Goal: Task Accomplishment & Management: Manage account settings

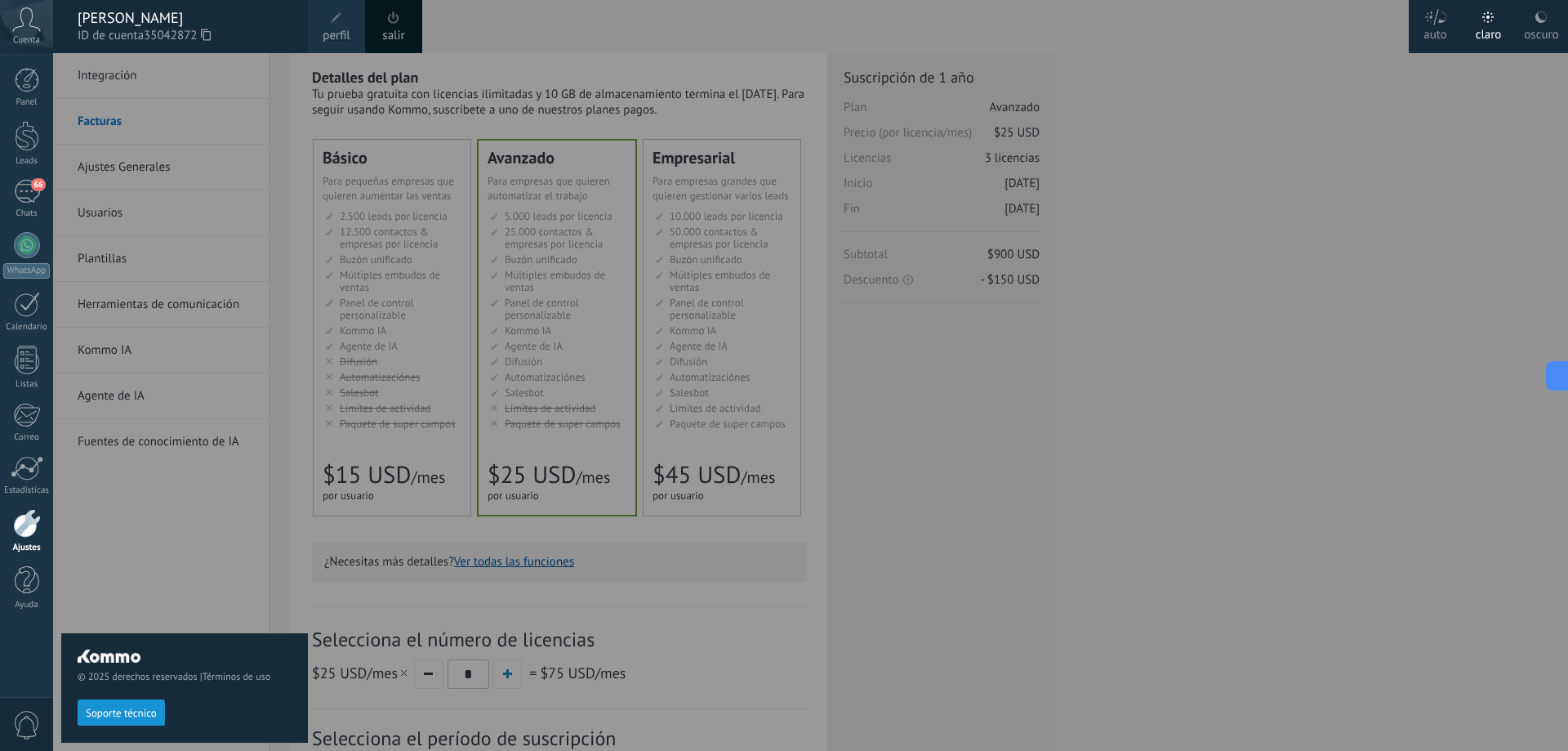
click at [1148, 308] on div at bounding box center [837, 375] width 1568 height 751
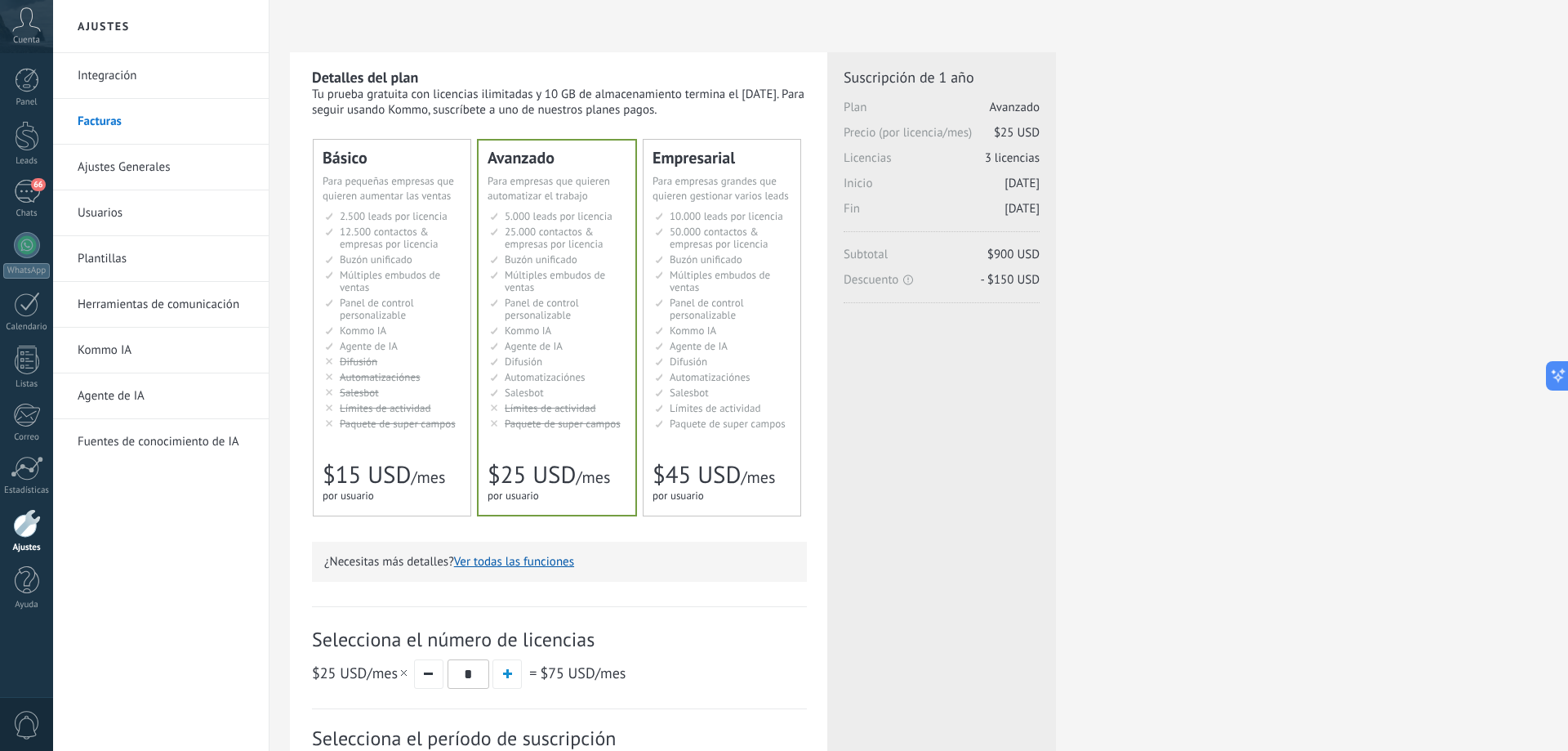
click at [21, 513] on div at bounding box center [27, 523] width 28 height 29
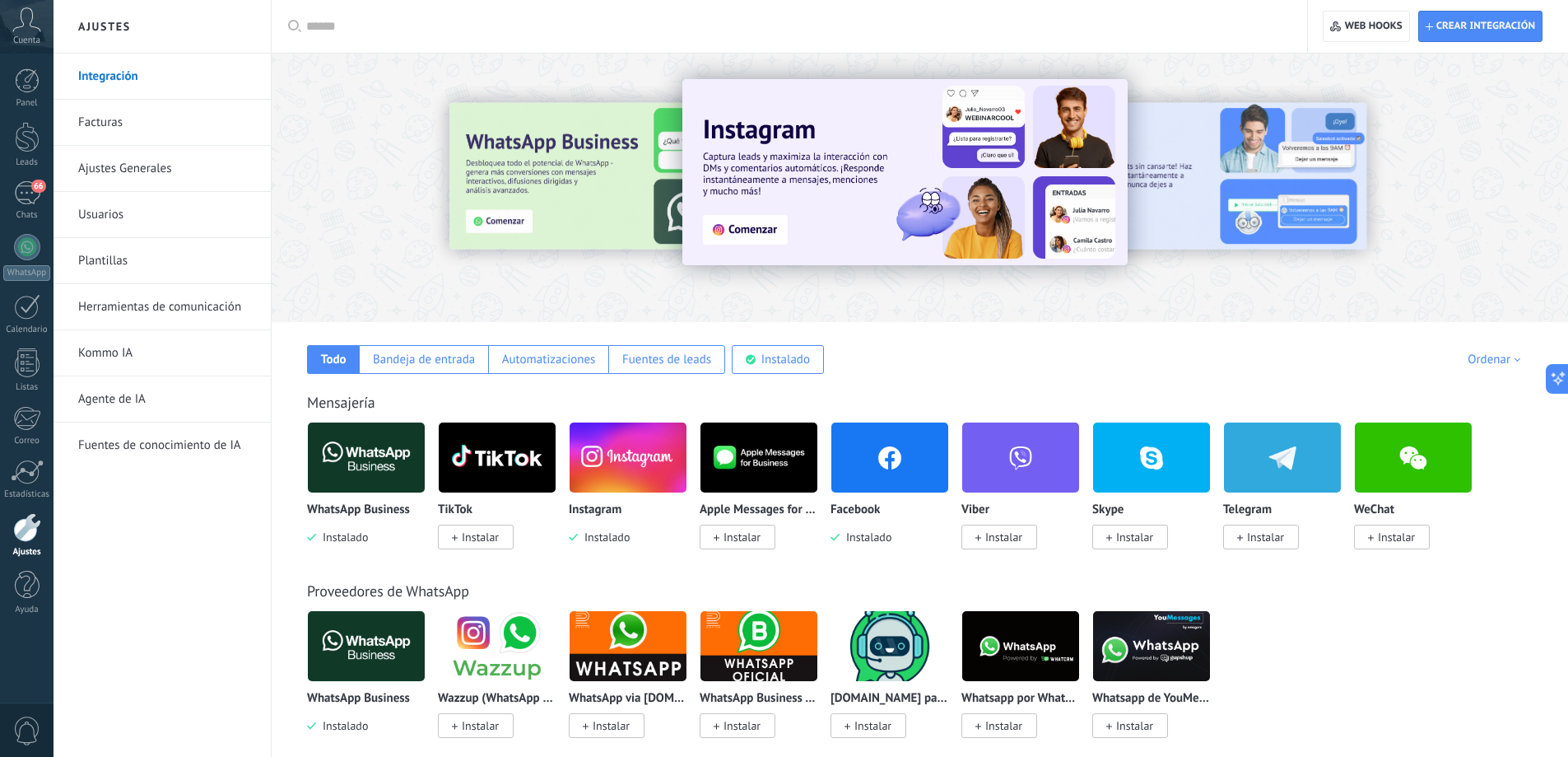
click at [376, 458] on img at bounding box center [366, 458] width 117 height 79
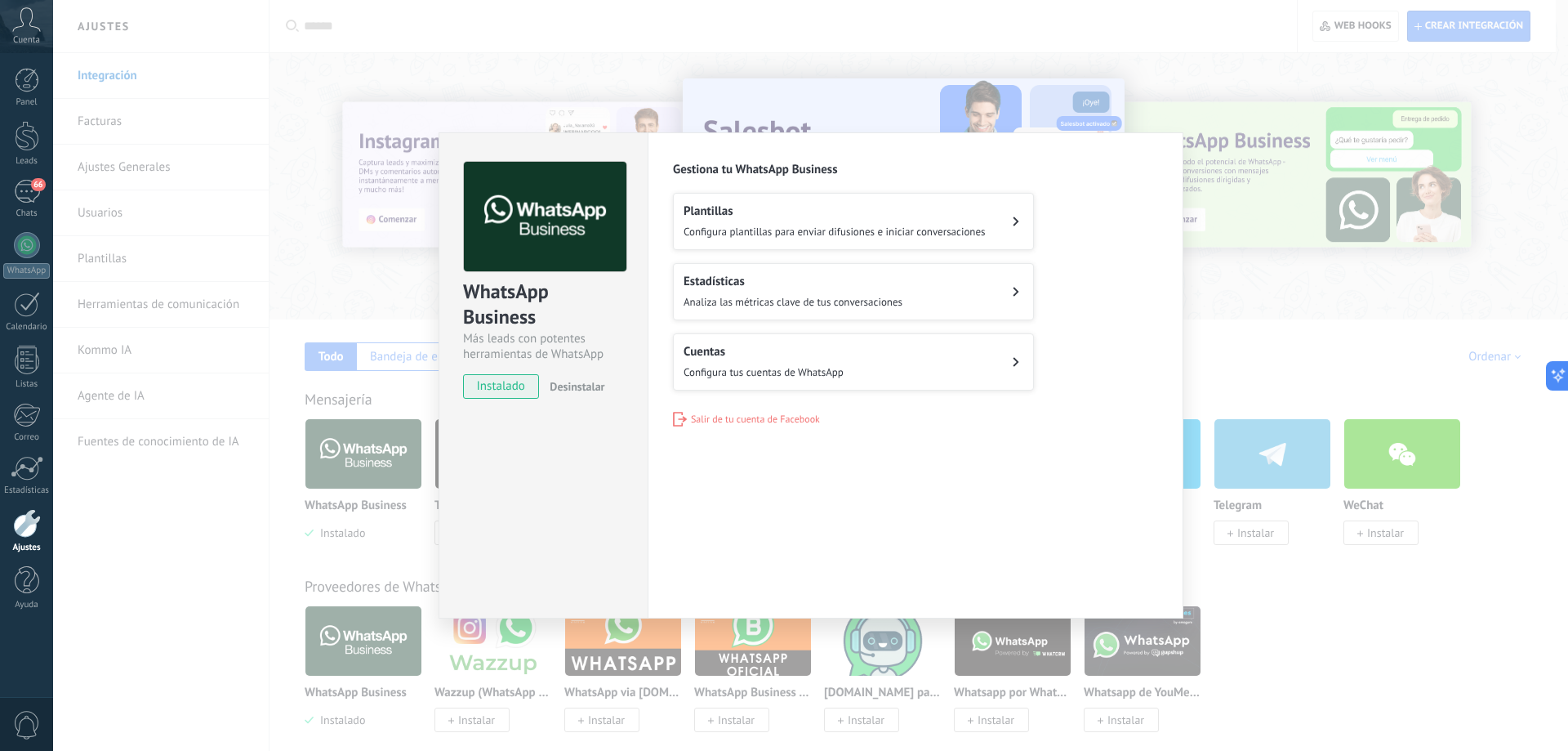
click at [908, 361] on button "Cuentas Configura tus cuentas de WhatsApp" at bounding box center [853, 361] width 361 height 57
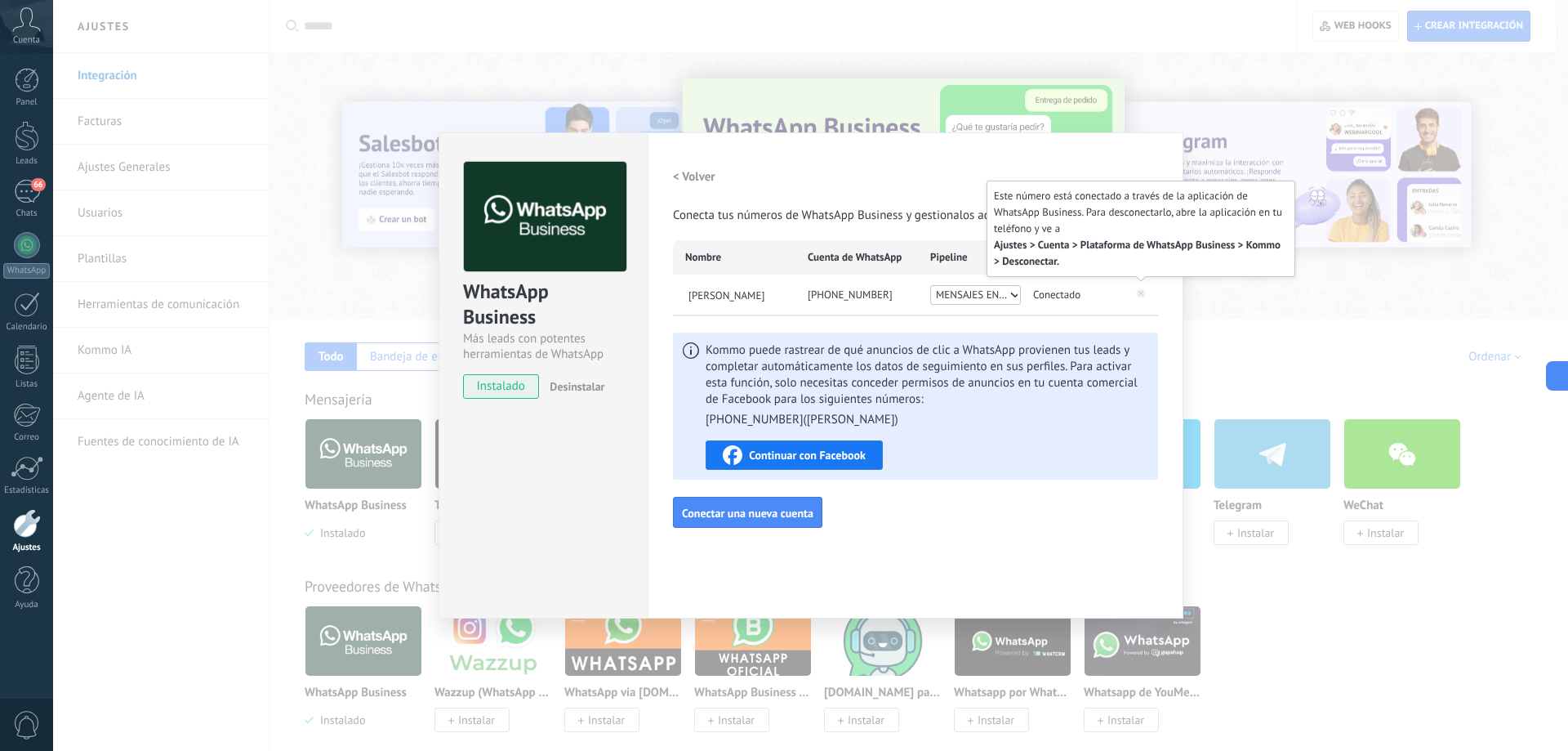
click at [1139, 295] on icon at bounding box center [1141, 293] width 10 height 10
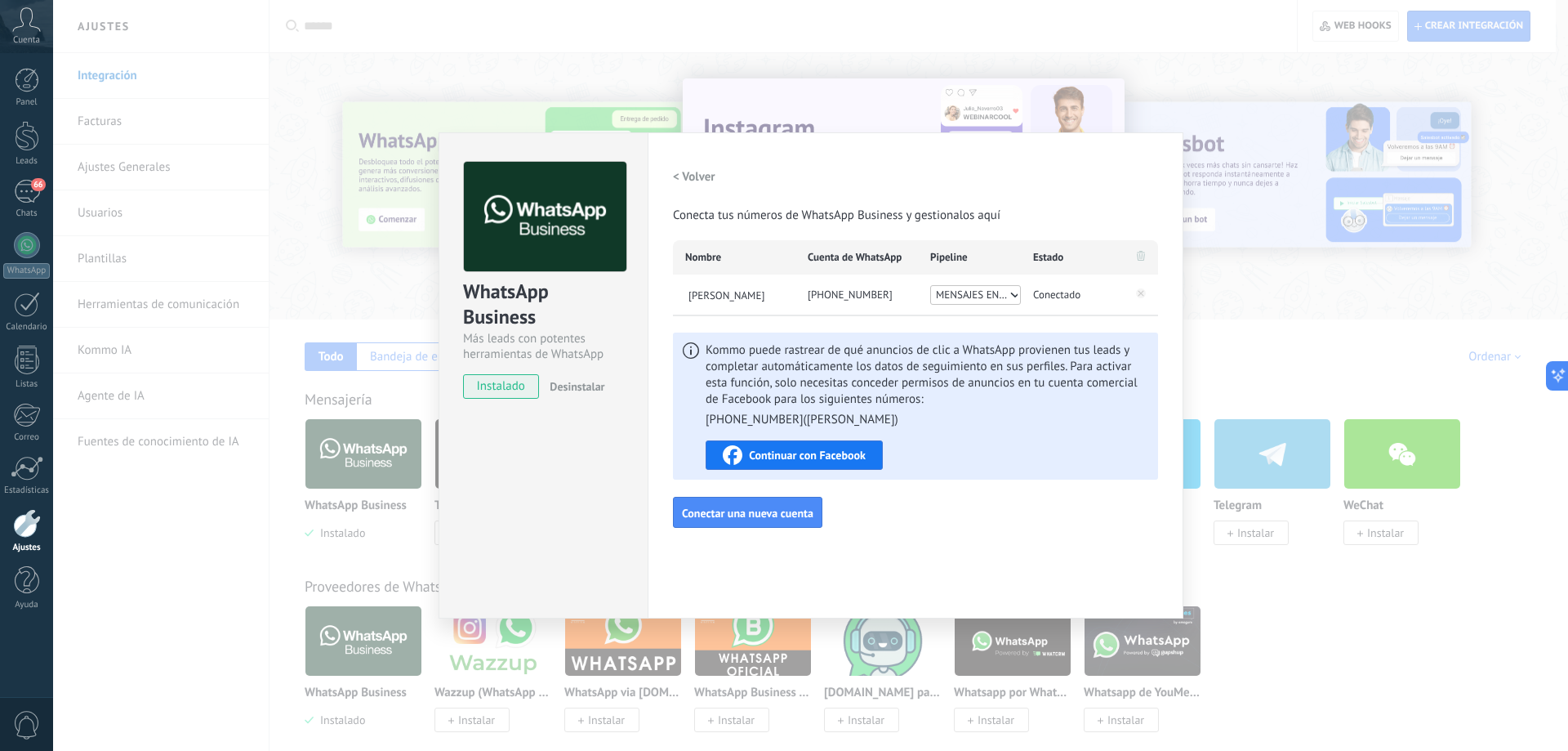
click at [1237, 295] on div "WhatsApp Business Más leads con potentes herramientas de WhatsApp instalado Des…" at bounding box center [810, 375] width 1515 height 751
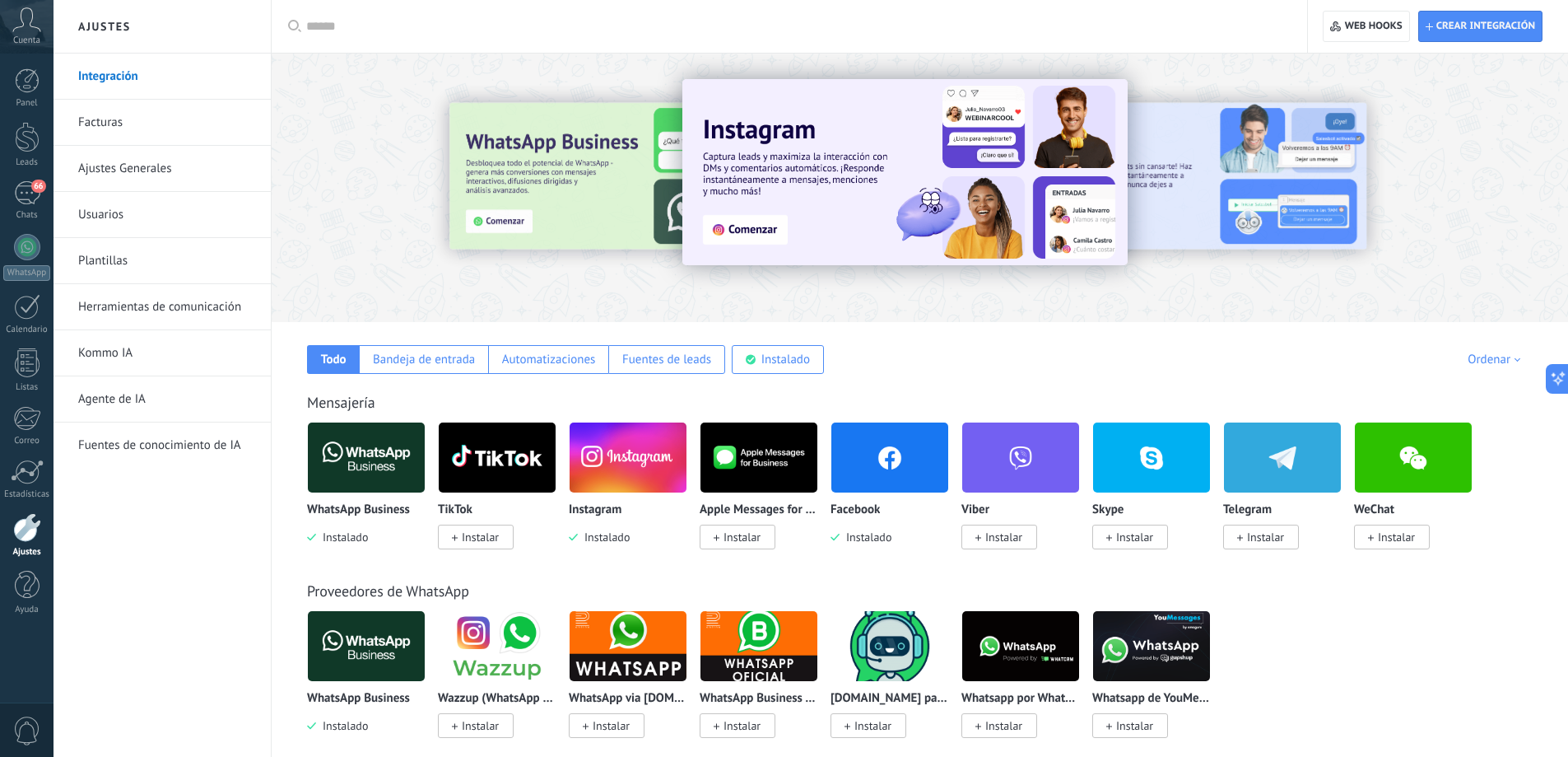
click at [382, 456] on img at bounding box center [366, 458] width 117 height 79
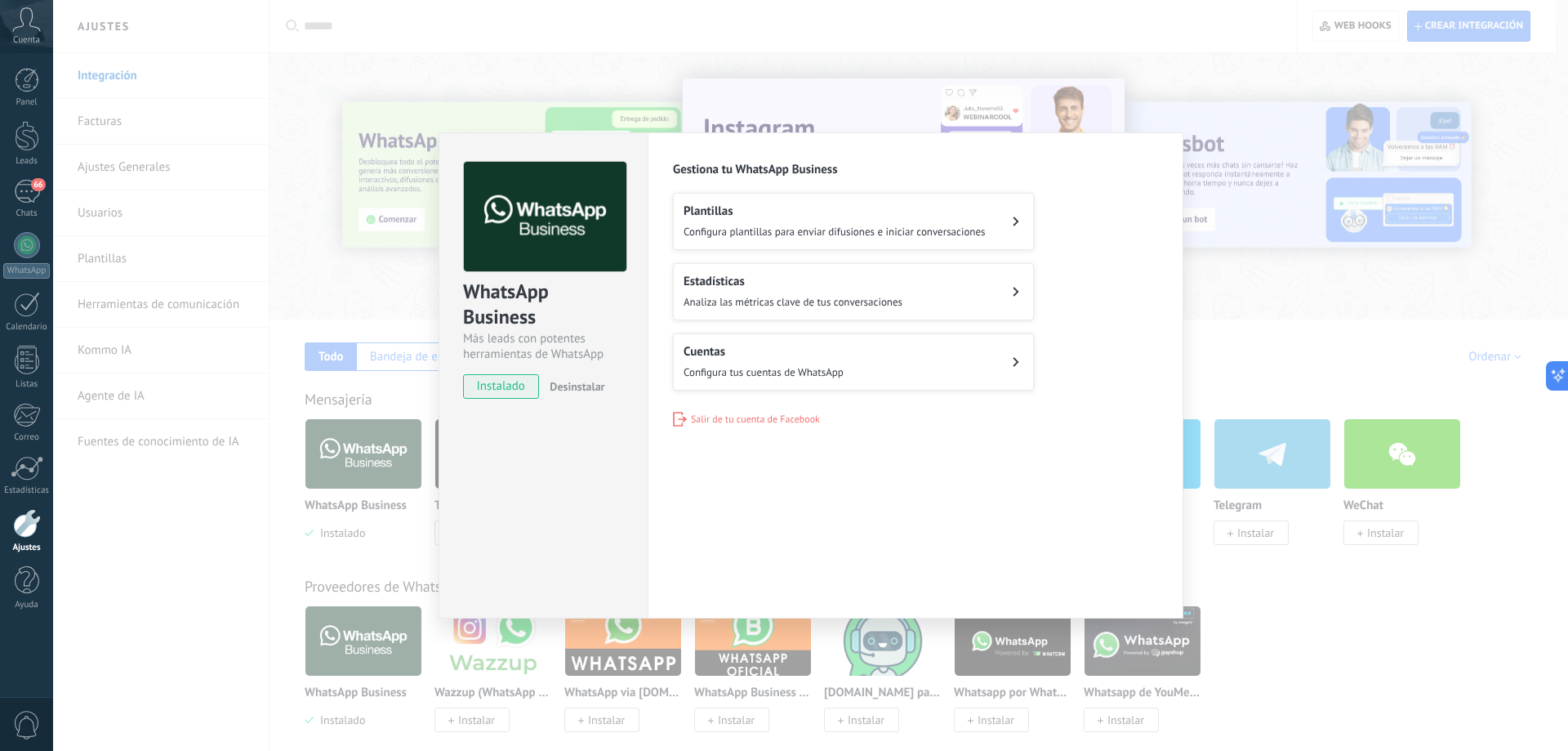
click at [808, 344] on h2 "Cuentas" at bounding box center [763, 352] width 160 height 16
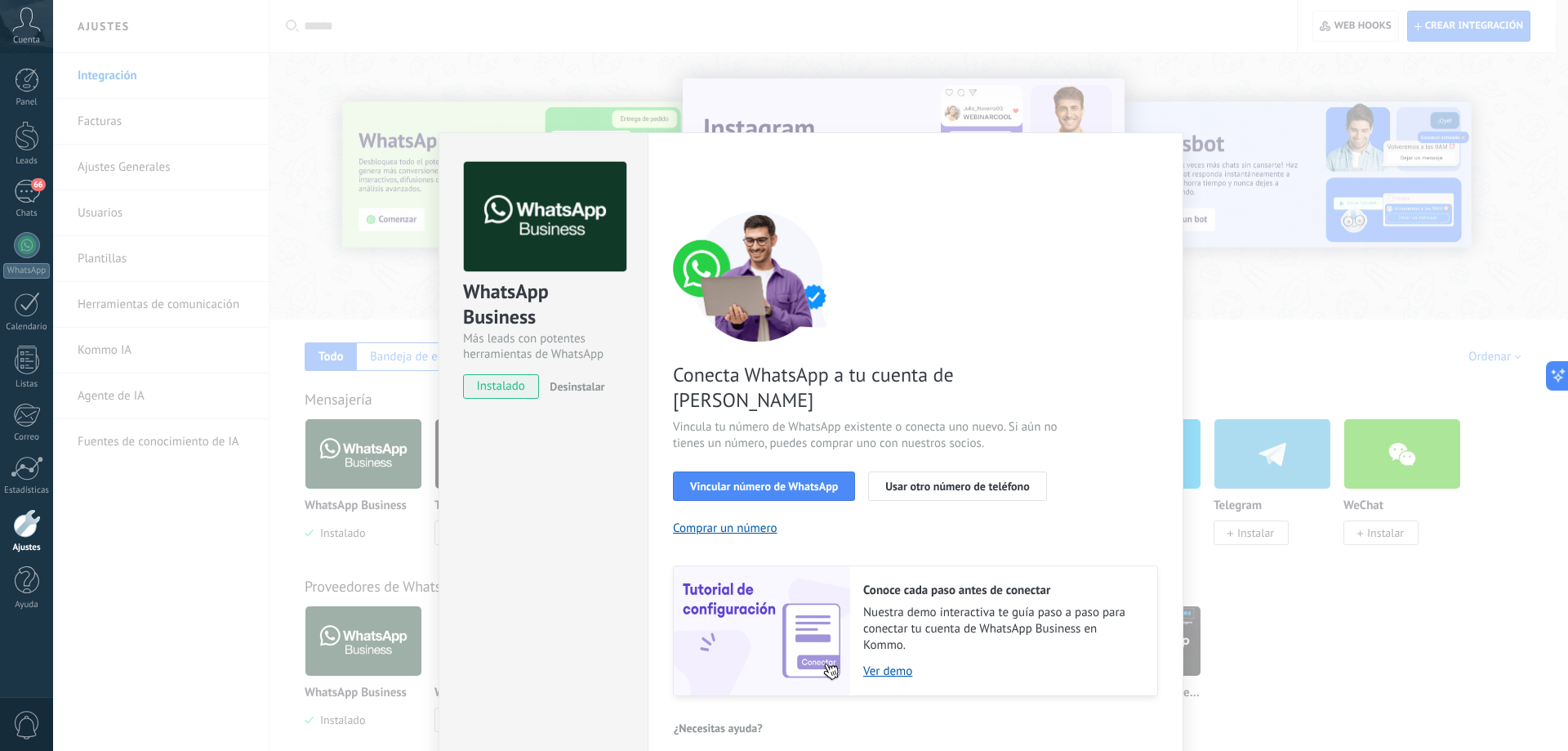
click at [1263, 310] on div "WhatsApp Business Más leads con potentes herramientas de WhatsApp instalado Des…" at bounding box center [810, 375] width 1515 height 751
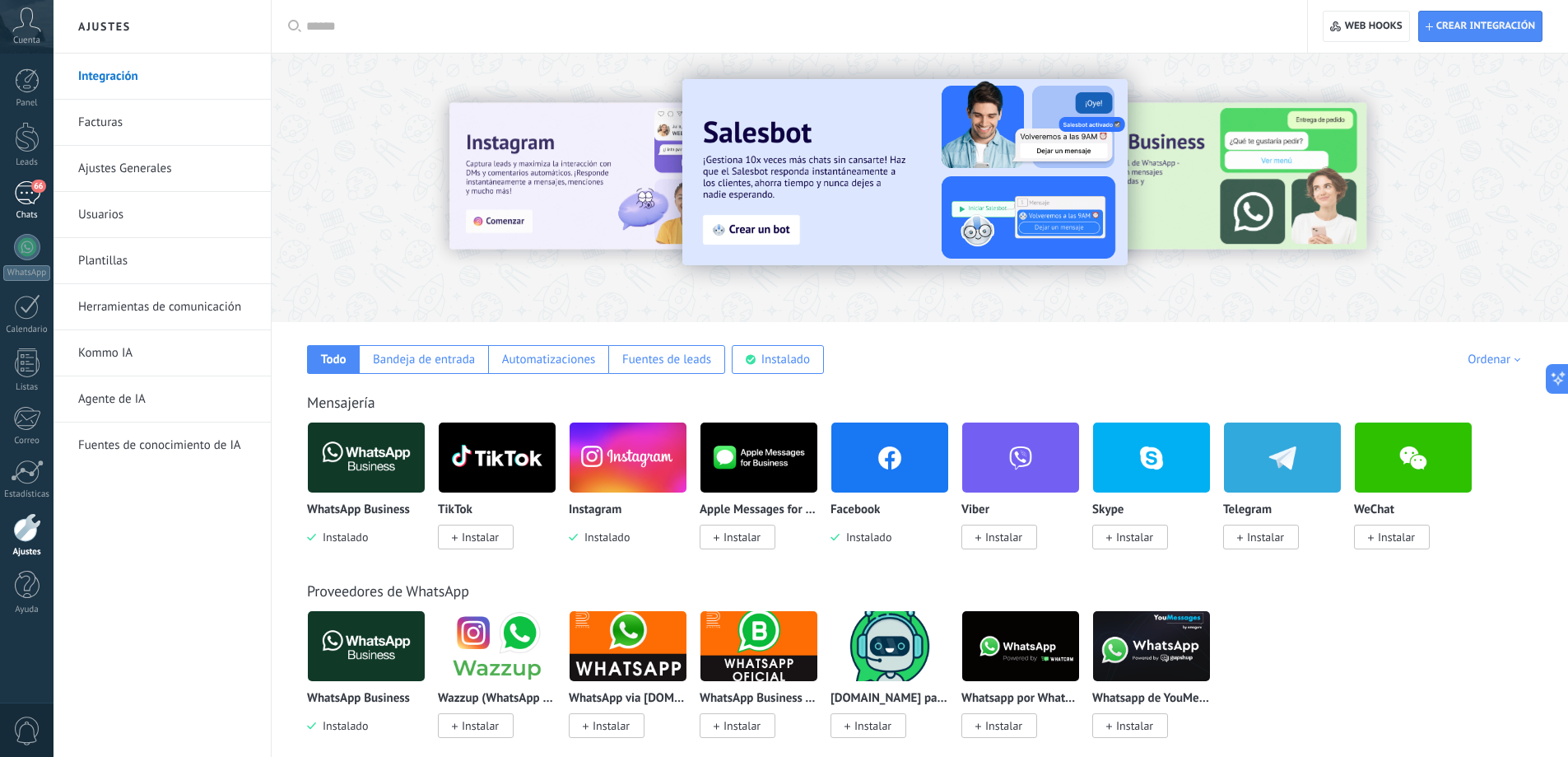
click at [27, 204] on div "66" at bounding box center [27, 193] width 26 height 24
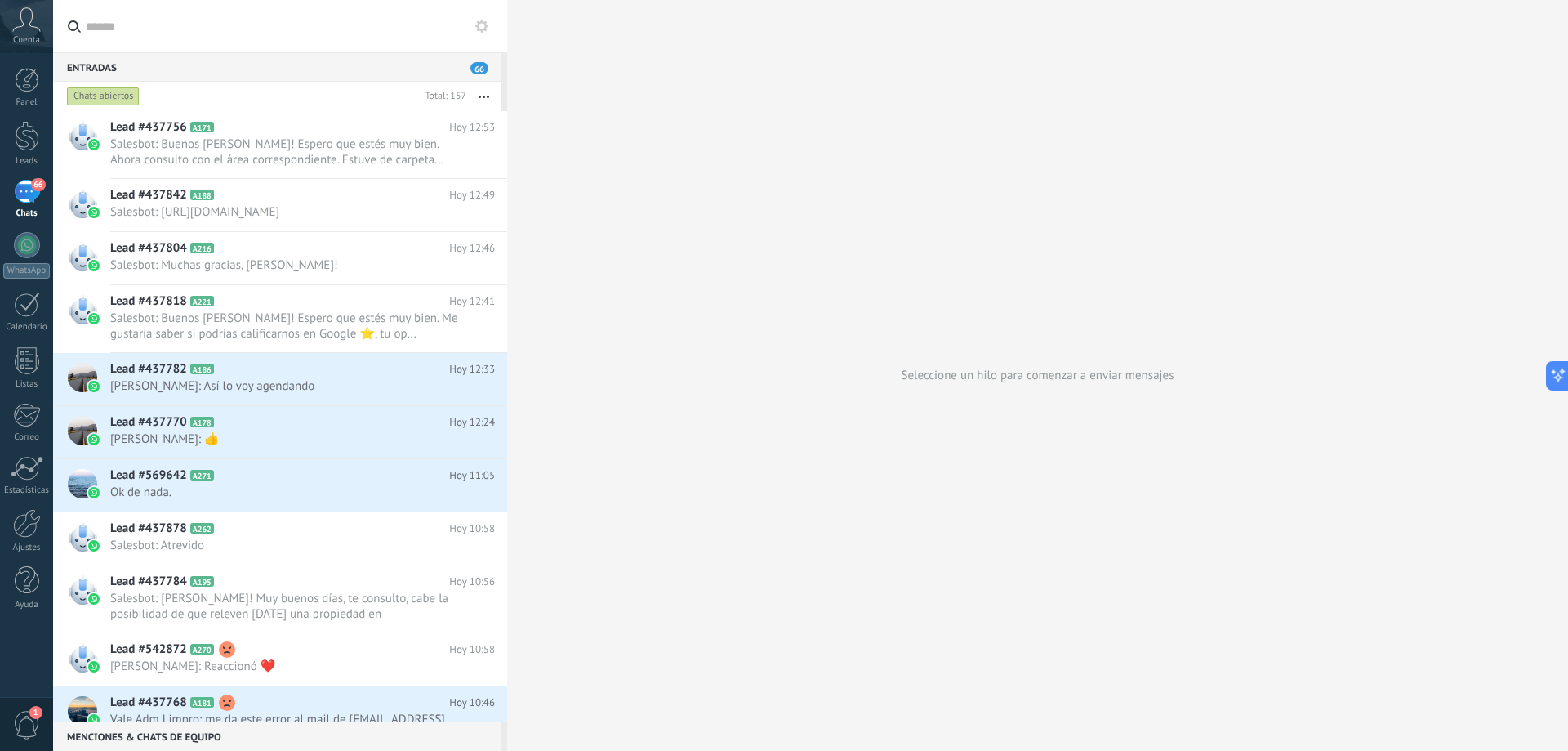
click at [482, 92] on button "button" at bounding box center [484, 96] width 35 height 30
click at [22, 257] on div at bounding box center [27, 245] width 26 height 26
click at [122, 97] on div "Chats abiertos" at bounding box center [102, 96] width 73 height 19
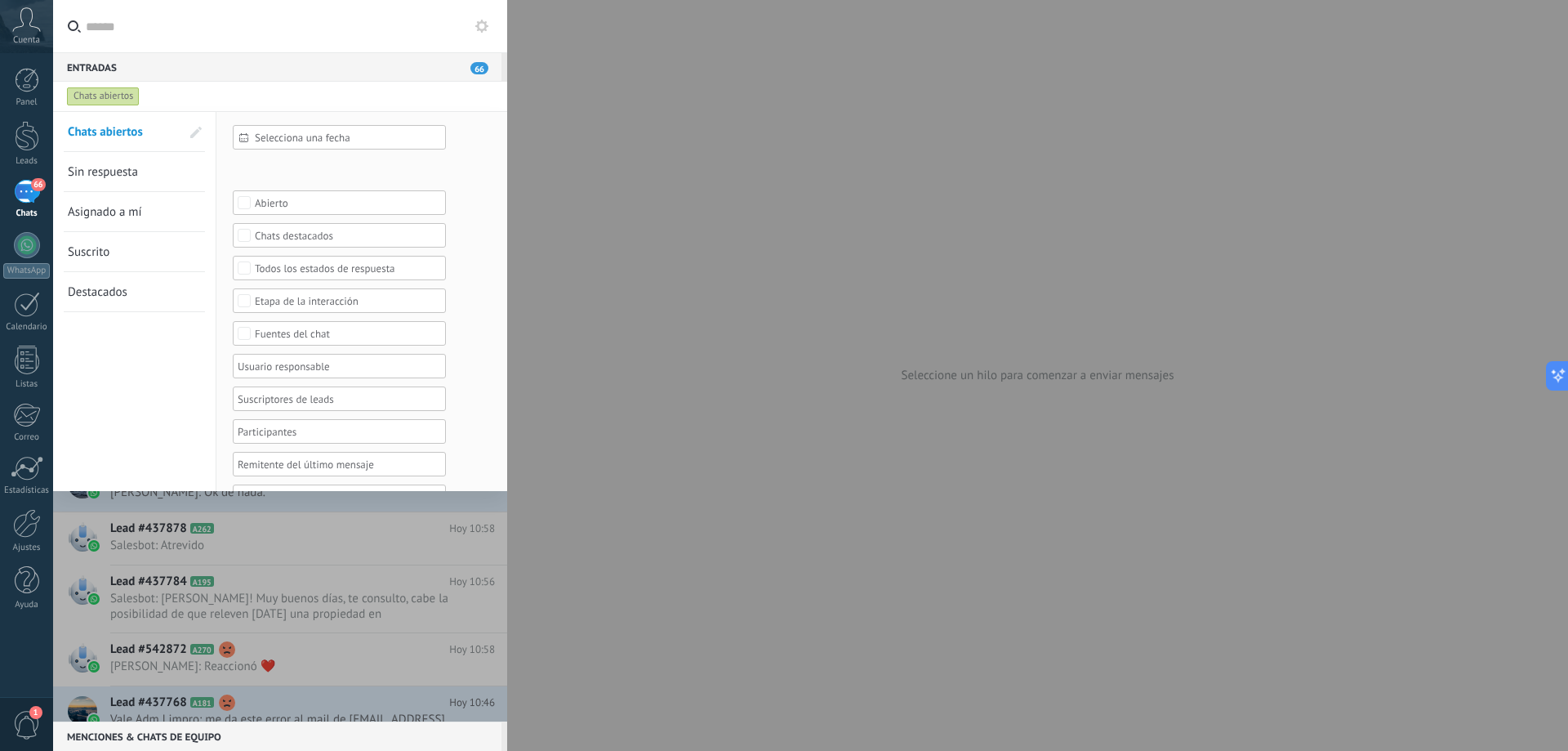
click at [476, 67] on span "66" at bounding box center [479, 68] width 18 height 12
click at [481, 21] on use at bounding box center [482, 25] width 13 height 13
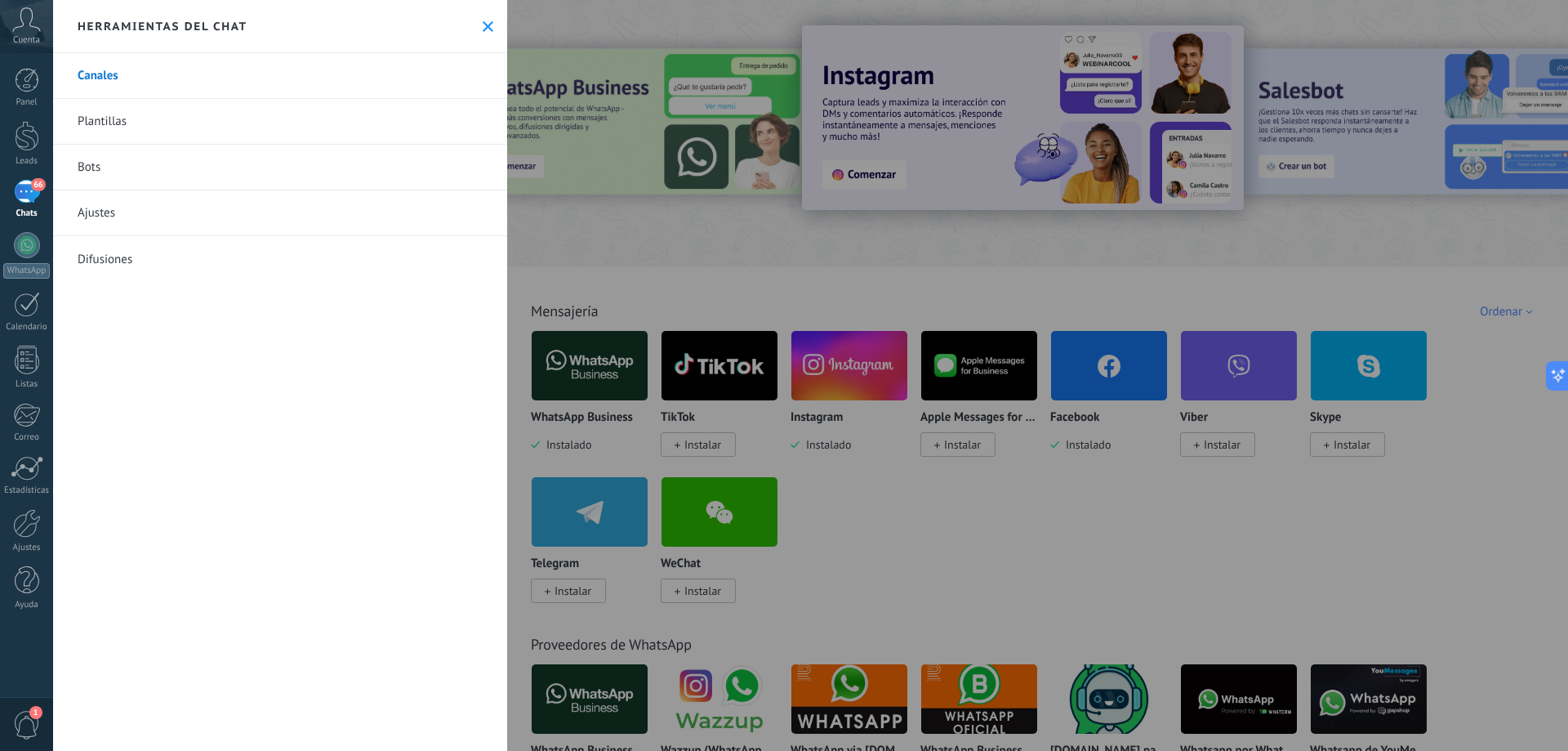
click at [105, 78] on link "Canales" at bounding box center [280, 76] width 454 height 46
click at [32, 188] on span "66" at bounding box center [38, 184] width 14 height 13
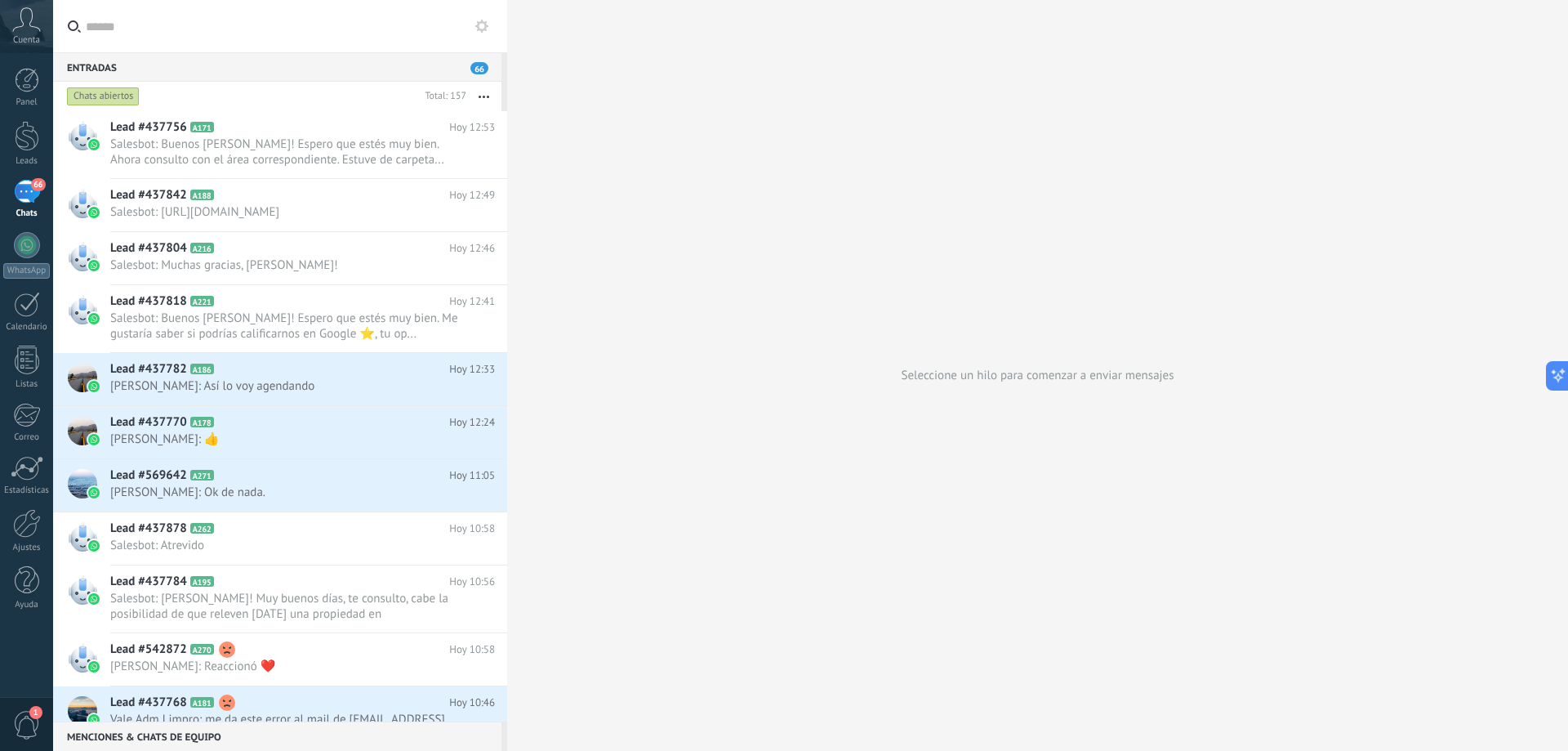
click at [472, 67] on span "66" at bounding box center [479, 68] width 18 height 12
click at [481, 96] on icon "button" at bounding box center [484, 96] width 11 height 3
click at [451, 164] on span "Acciones múltiples" at bounding box center [436, 161] width 98 height 32
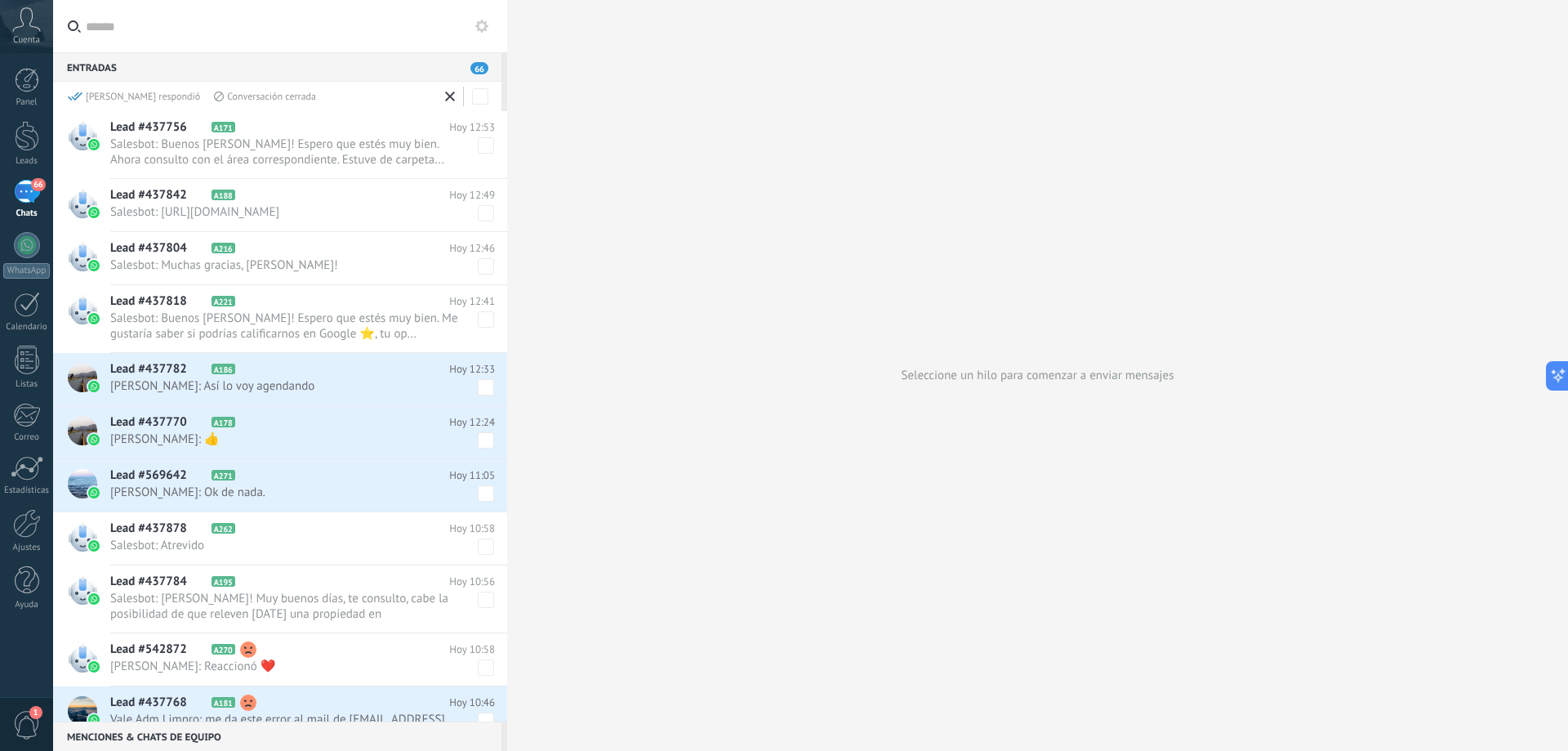
click at [214, 97] on div "Conversación cerrada" at bounding box center [265, 97] width 102 height 14
click at [214, 91] on div "Conversación cerrada" at bounding box center [265, 97] width 102 height 14
click at [469, 92] on div at bounding box center [470, 96] width 59 height 21
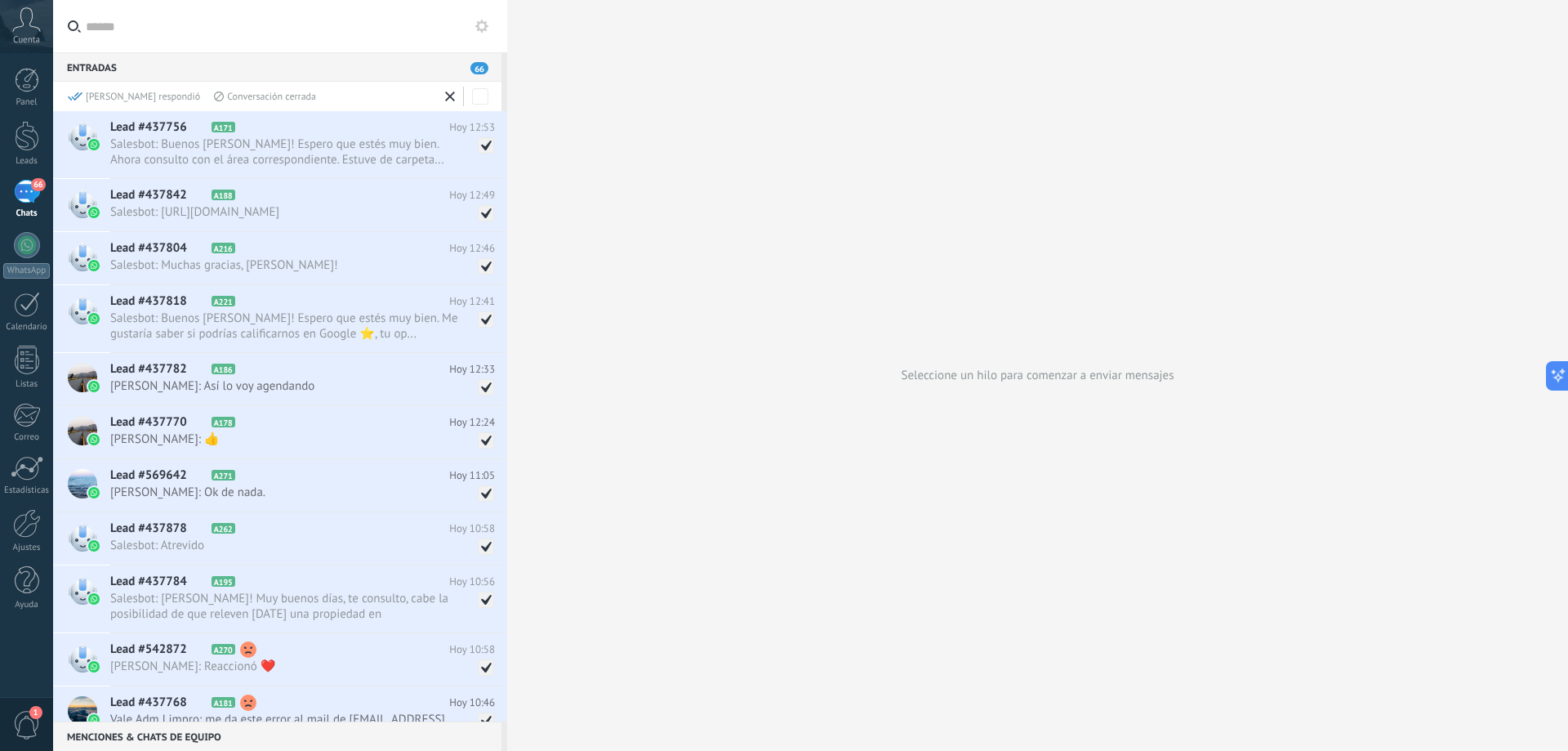
click at [446, 92] on icon at bounding box center [449, 96] width 10 height 10
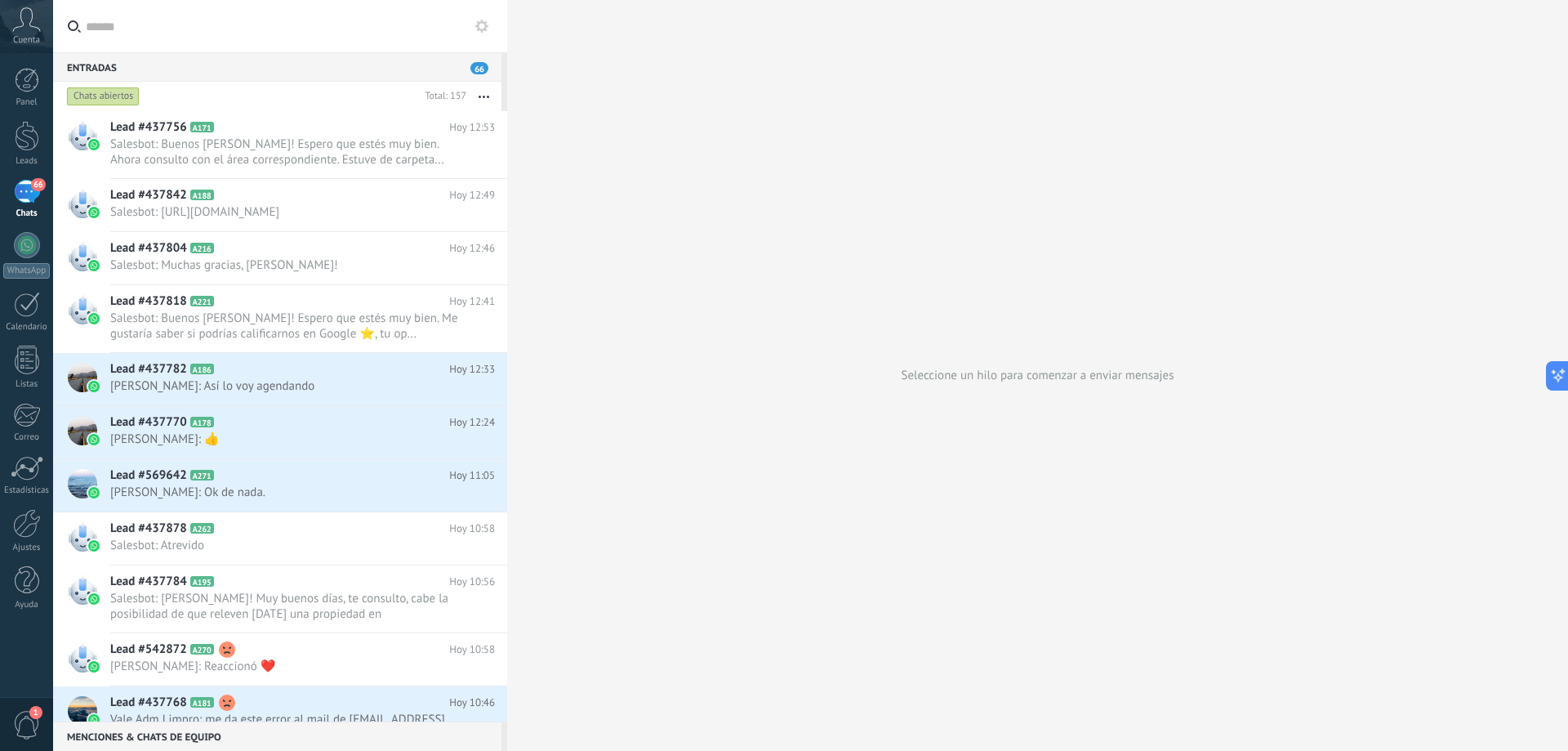
click at [477, 92] on button "button" at bounding box center [484, 96] width 35 height 30
click at [481, 31] on use at bounding box center [482, 25] width 13 height 13
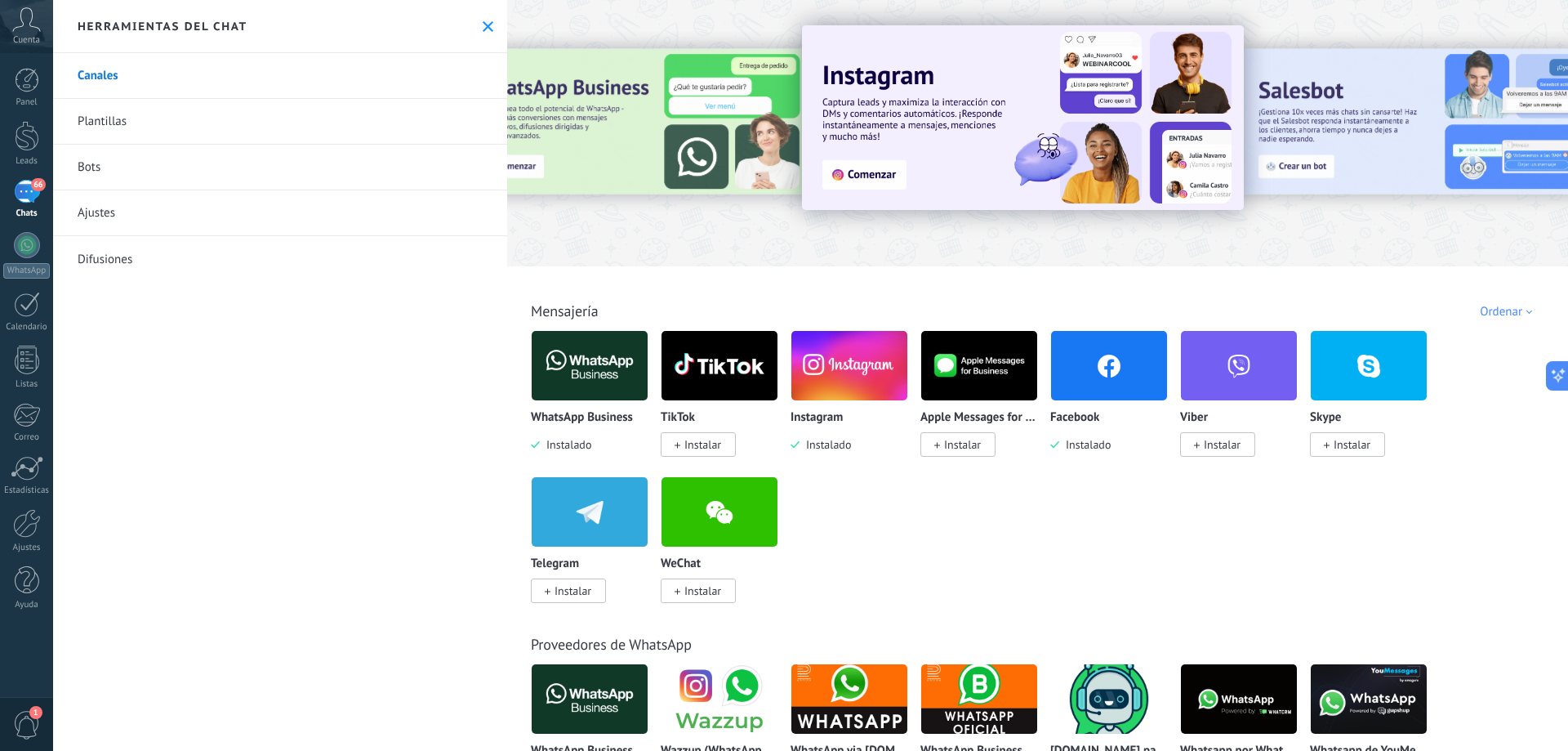
click at [29, 181] on div "66" at bounding box center [27, 191] width 26 height 24
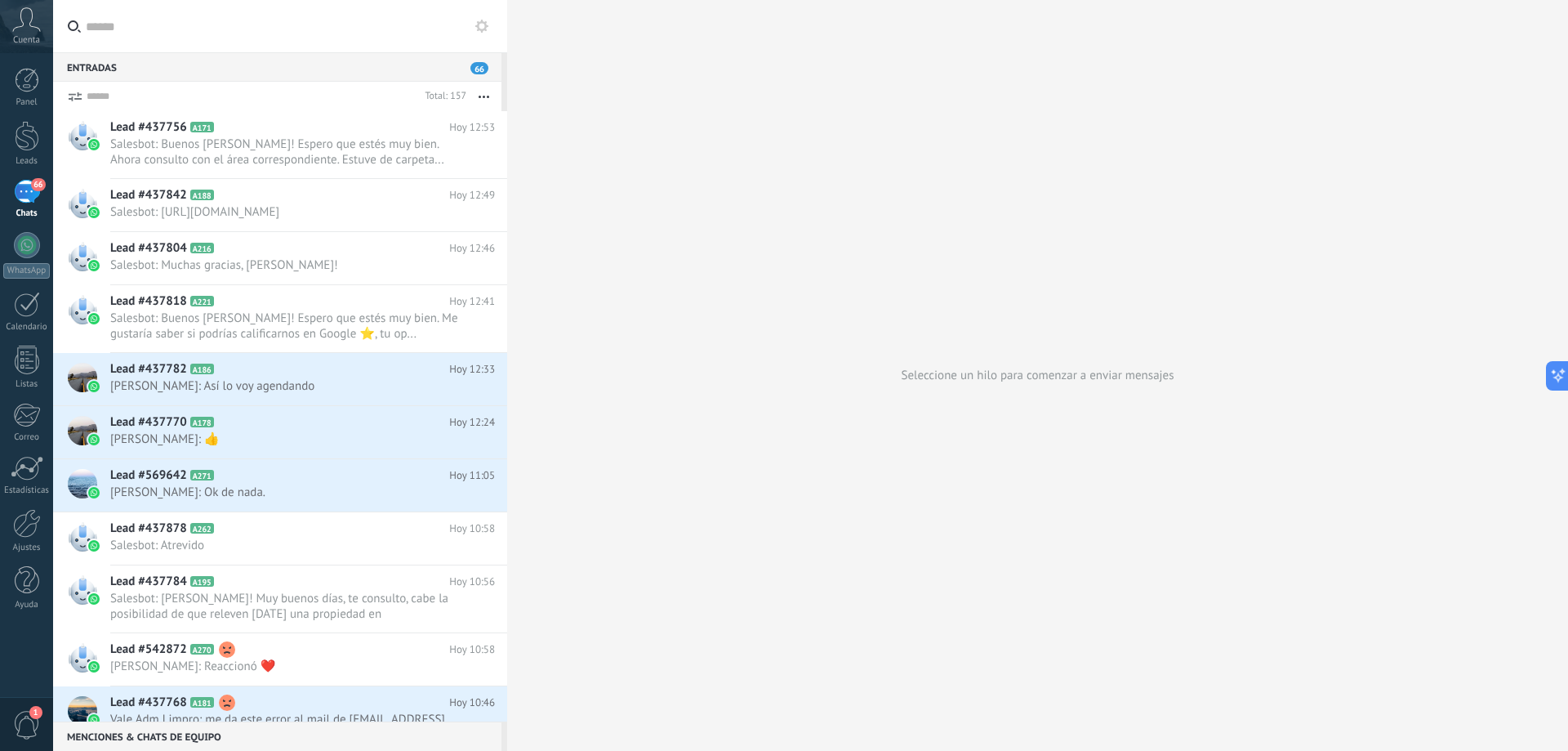
click at [84, 96] on form "Total: 157 Silenciar Acciones múltiples Ordenar Más recientes Larga espera Dest…" at bounding box center [278, 96] width 449 height 30
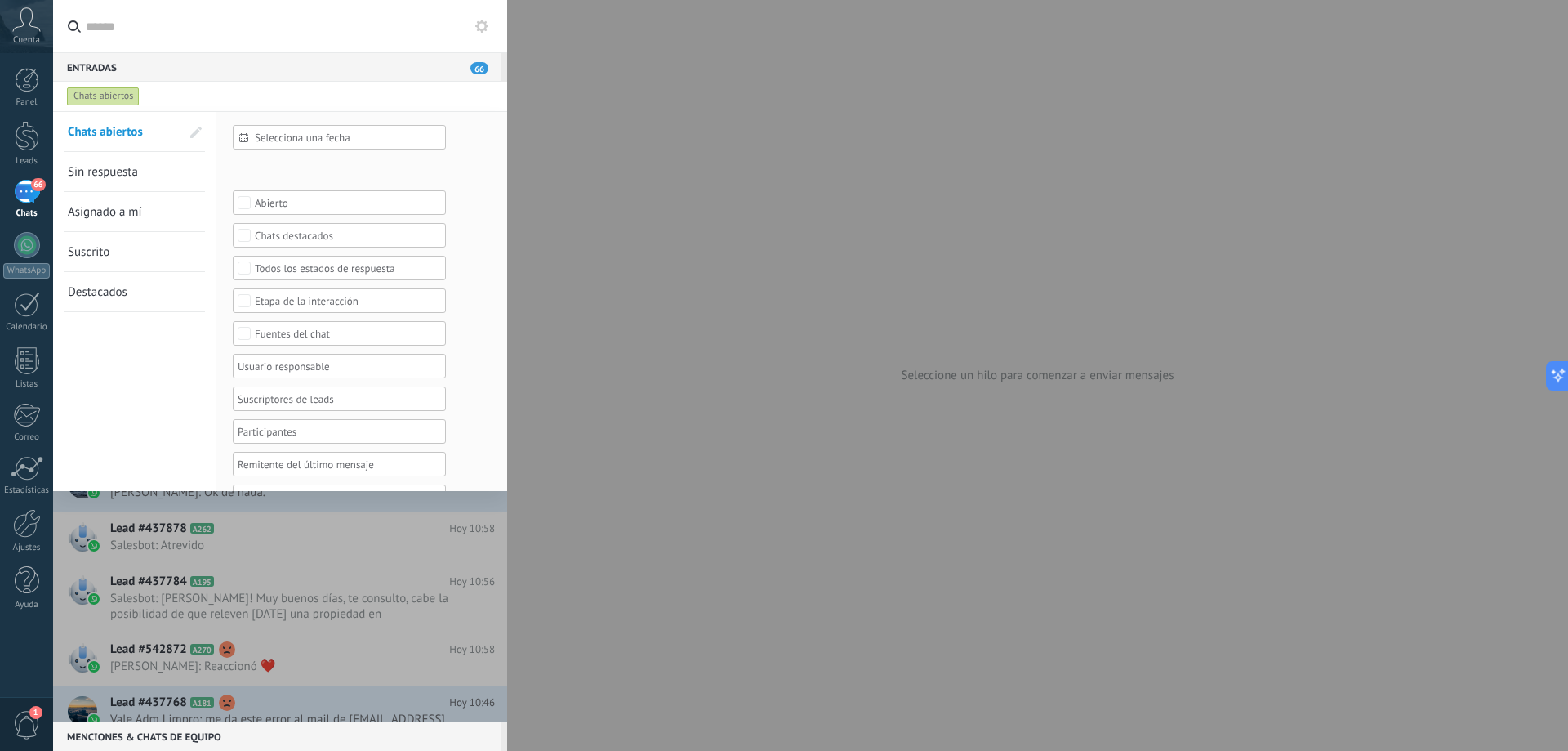
click at [464, 67] on div "Entradas 66" at bounding box center [278, 67] width 449 height 30
click at [477, 70] on span "66" at bounding box center [479, 68] width 18 height 12
click at [475, 62] on span "66" at bounding box center [479, 68] width 18 height 12
click at [625, 176] on div at bounding box center [784, 375] width 1568 height 751
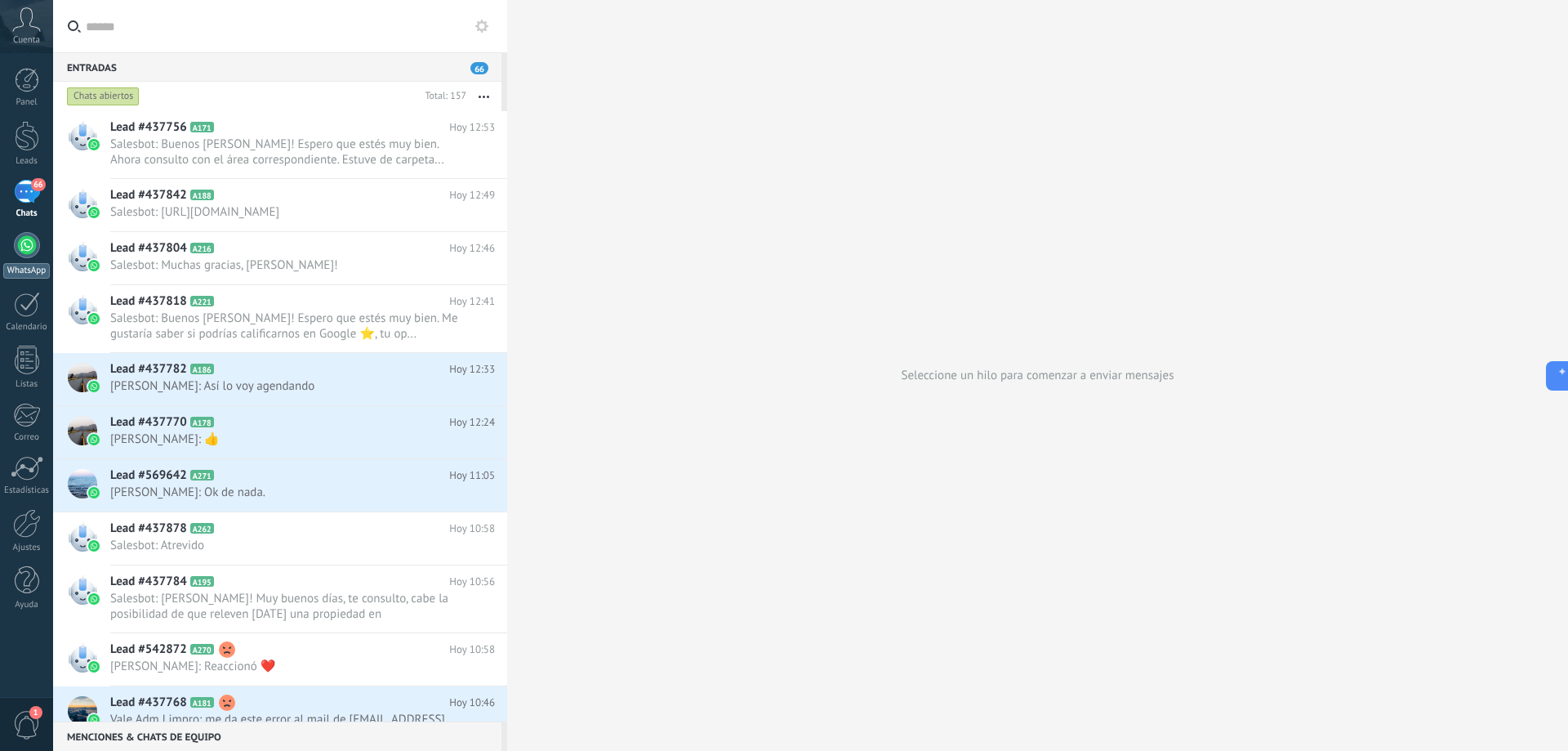
click at [31, 261] on link "WhatsApp" at bounding box center [26, 255] width 53 height 46
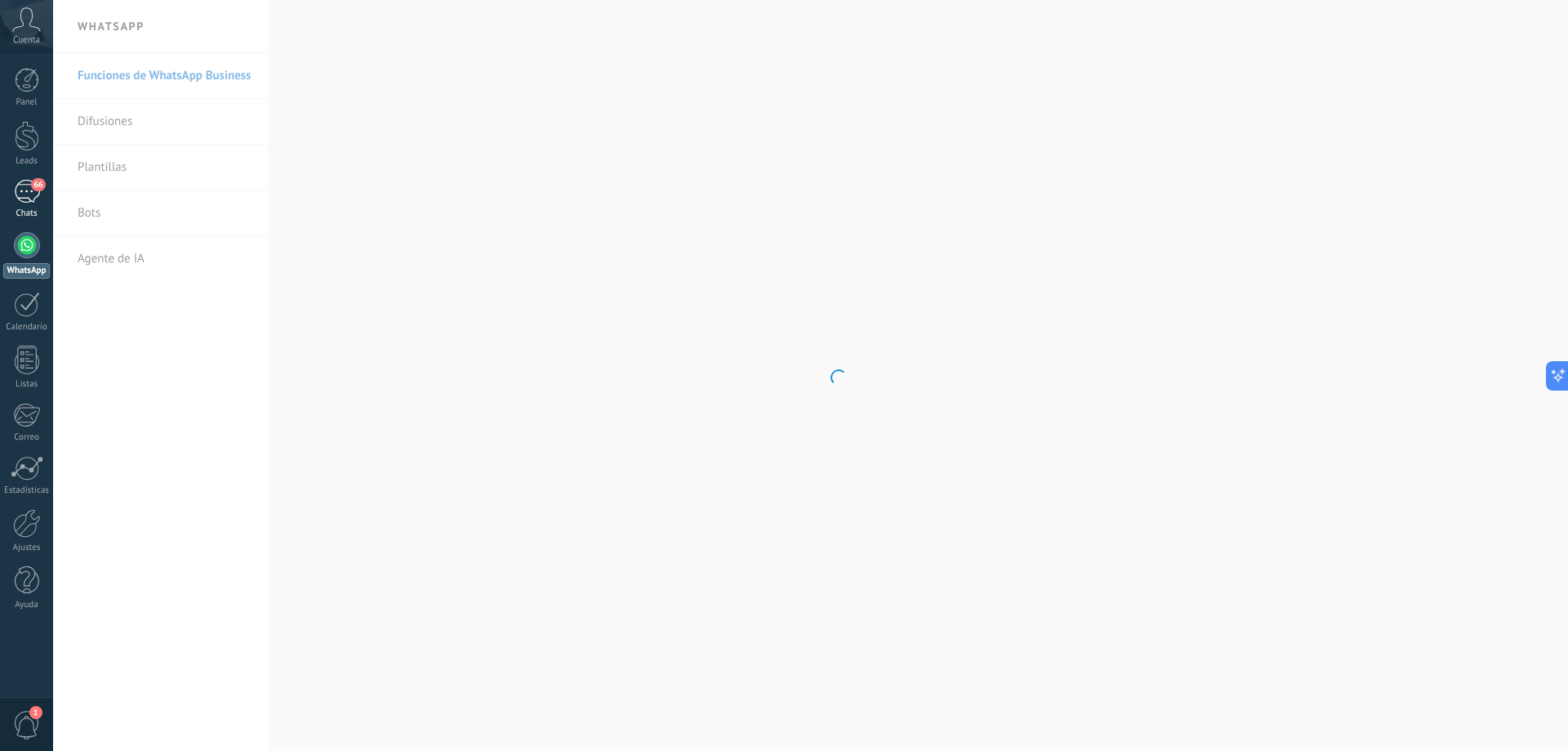
click at [24, 191] on div "66" at bounding box center [27, 191] width 26 height 24
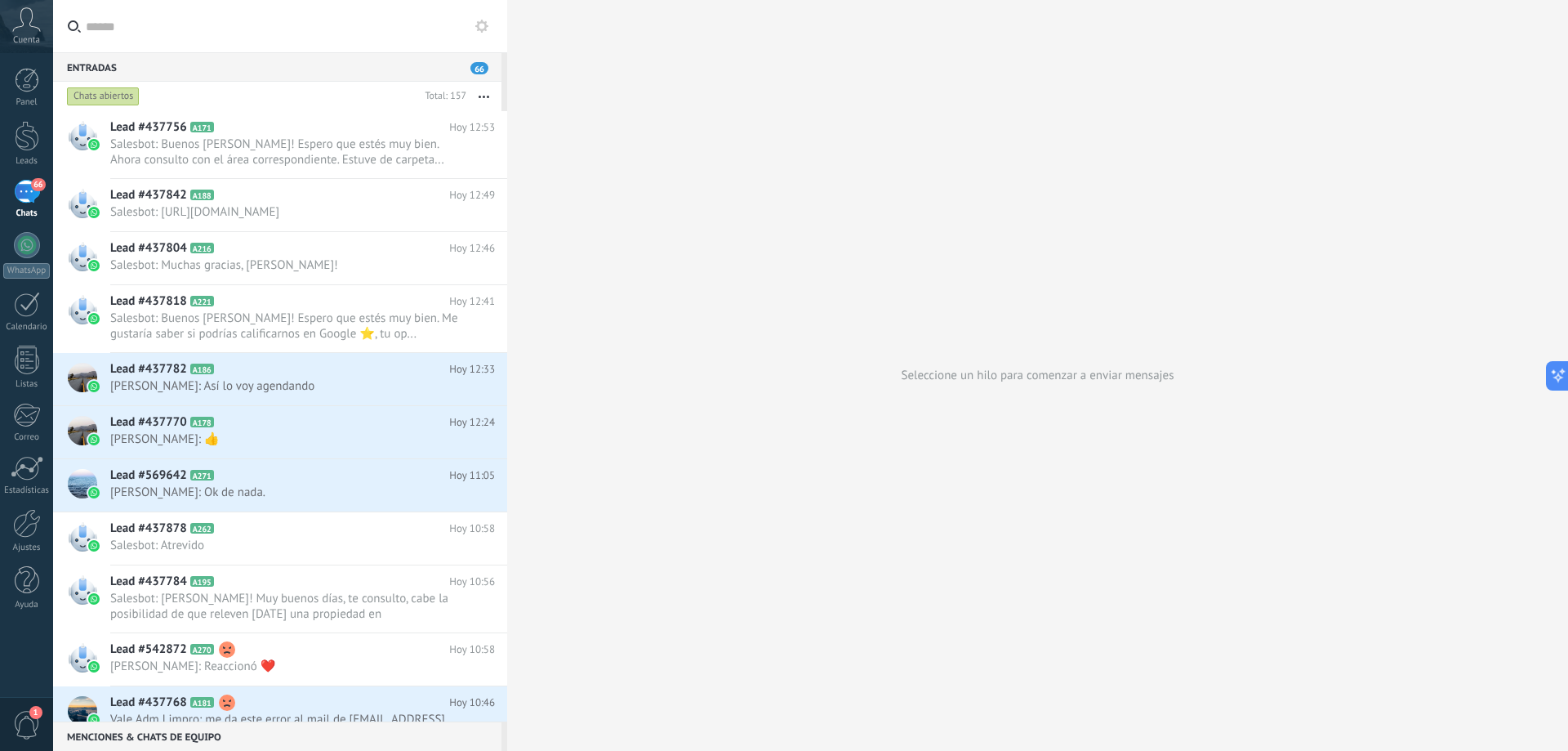
click at [478, 92] on button "button" at bounding box center [484, 96] width 35 height 30
click at [417, 228] on span "Más recientes" at bounding box center [423, 227] width 72 height 32
click at [484, 99] on button "button" at bounding box center [484, 96] width 35 height 30
click at [443, 163] on span "Acciones múltiples" at bounding box center [436, 161] width 98 height 32
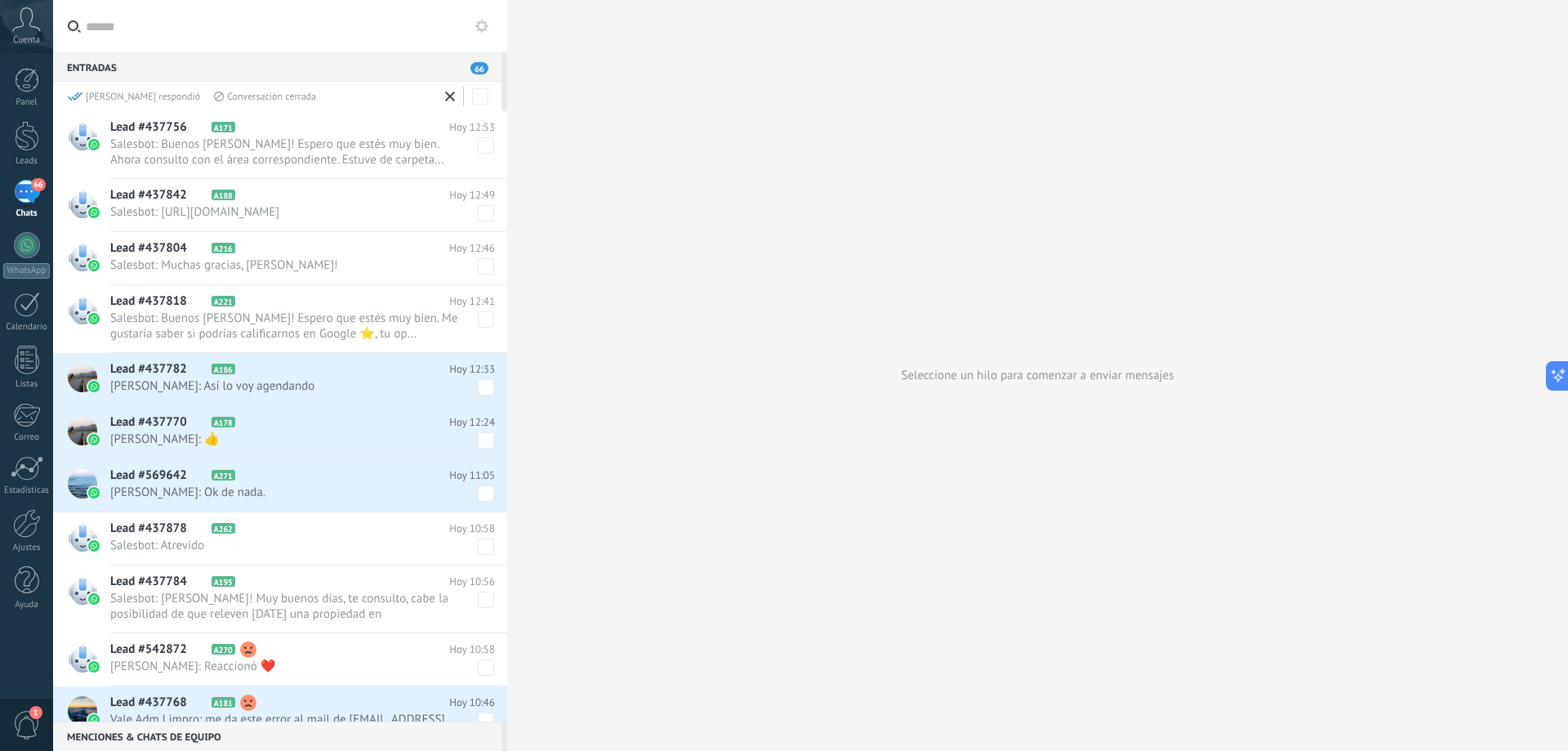
click at [484, 145] on span at bounding box center [485, 145] width 17 height 17
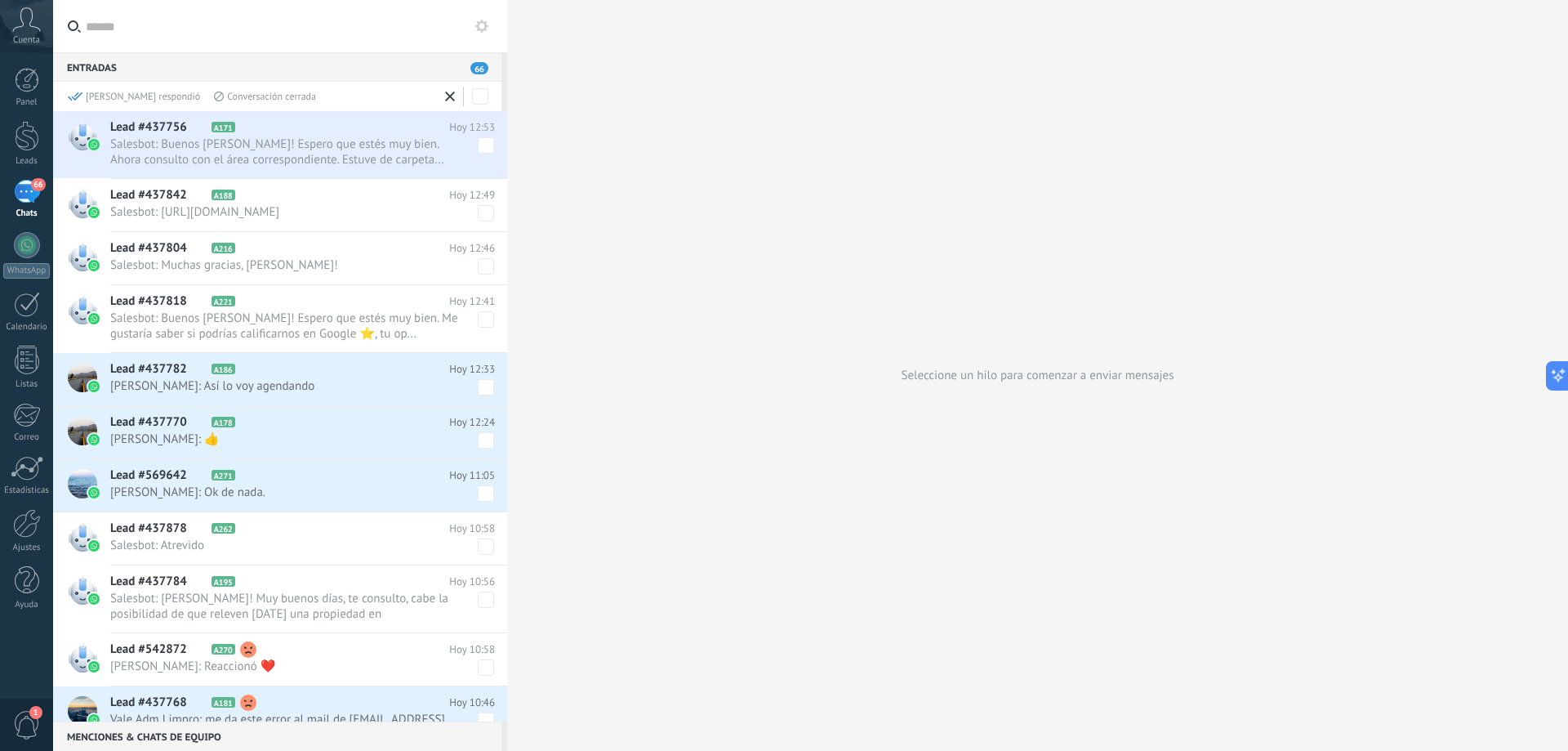
click at [481, 212] on span at bounding box center [485, 213] width 17 height 17
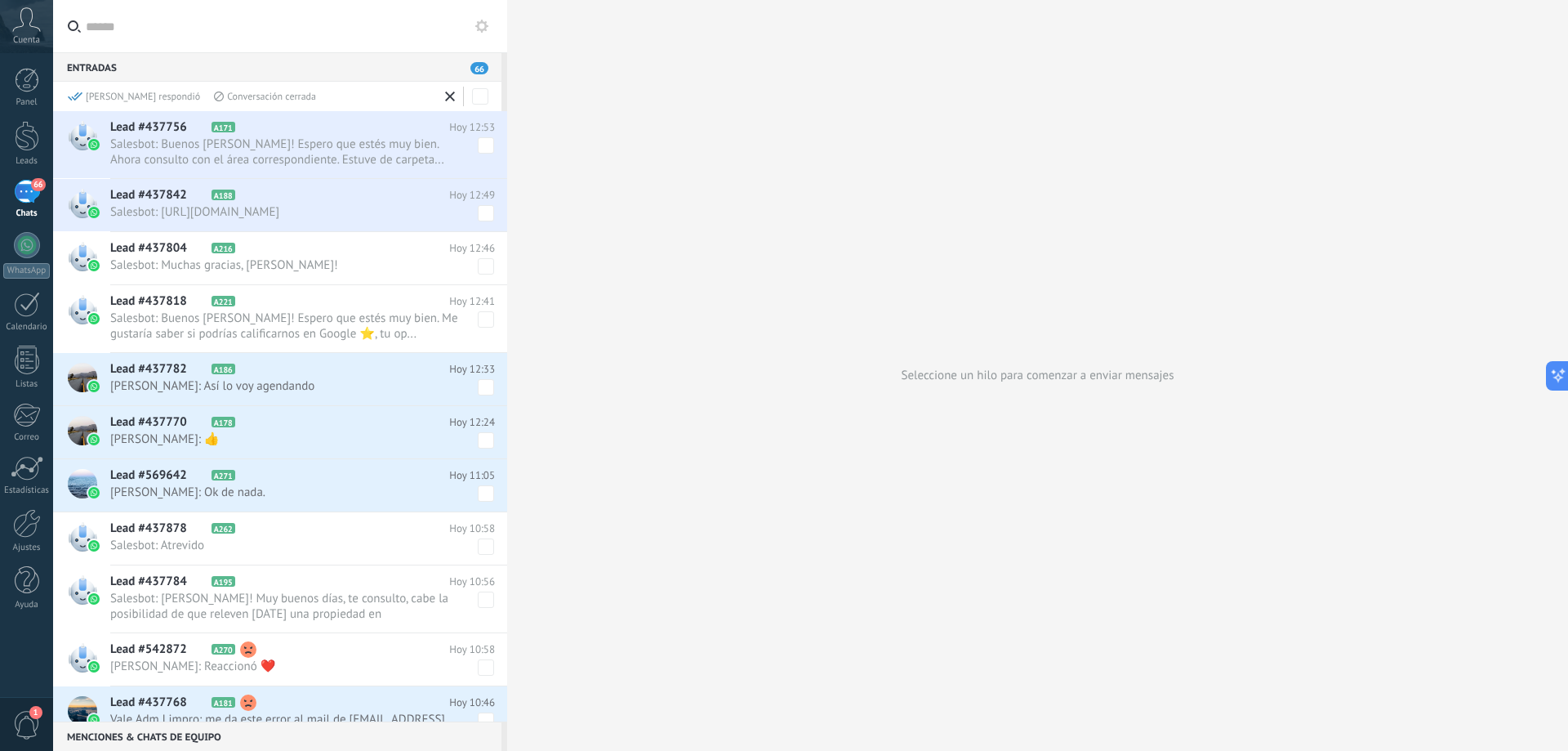
click at [477, 262] on span at bounding box center [485, 266] width 17 height 17
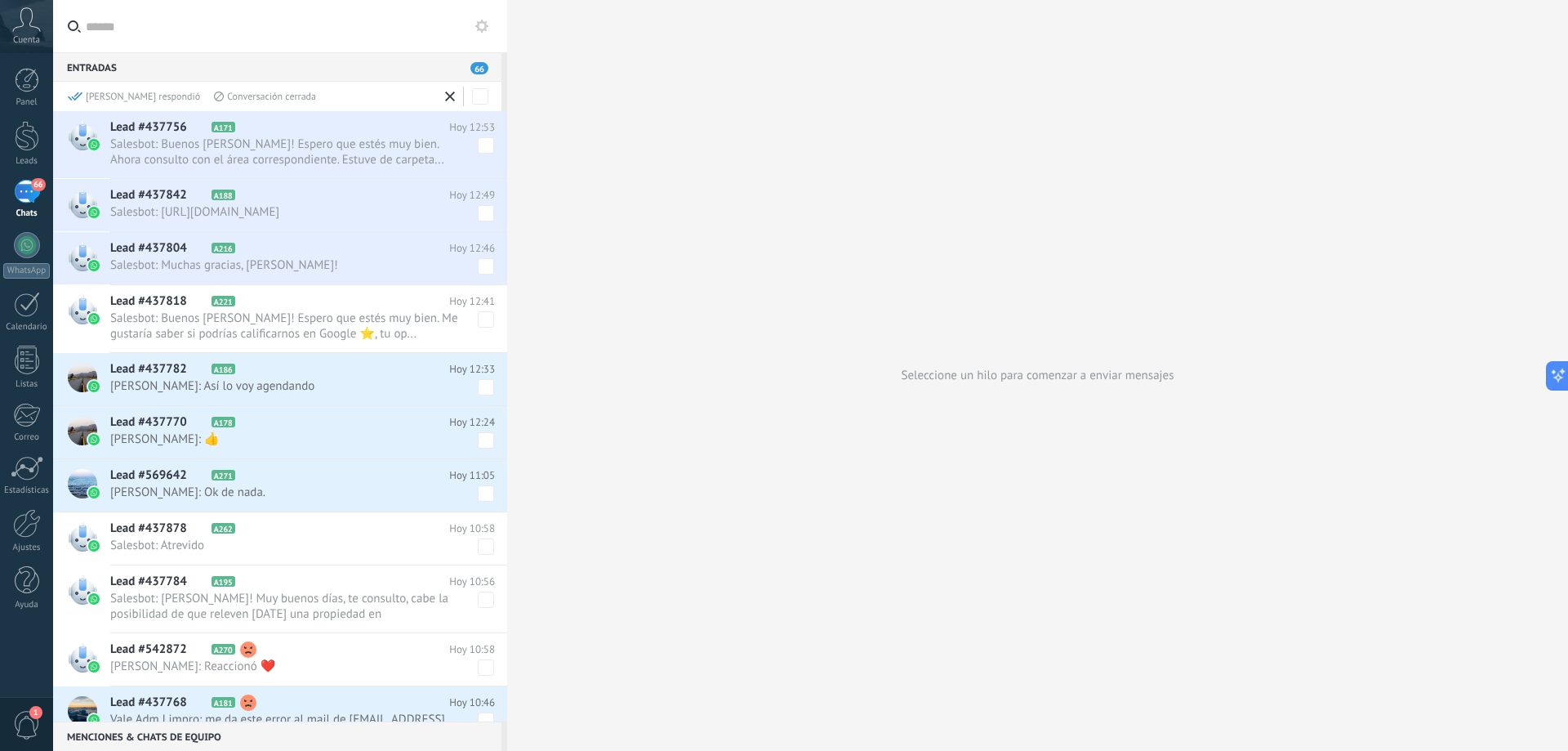
click at [485, 27] on use at bounding box center [482, 25] width 13 height 13
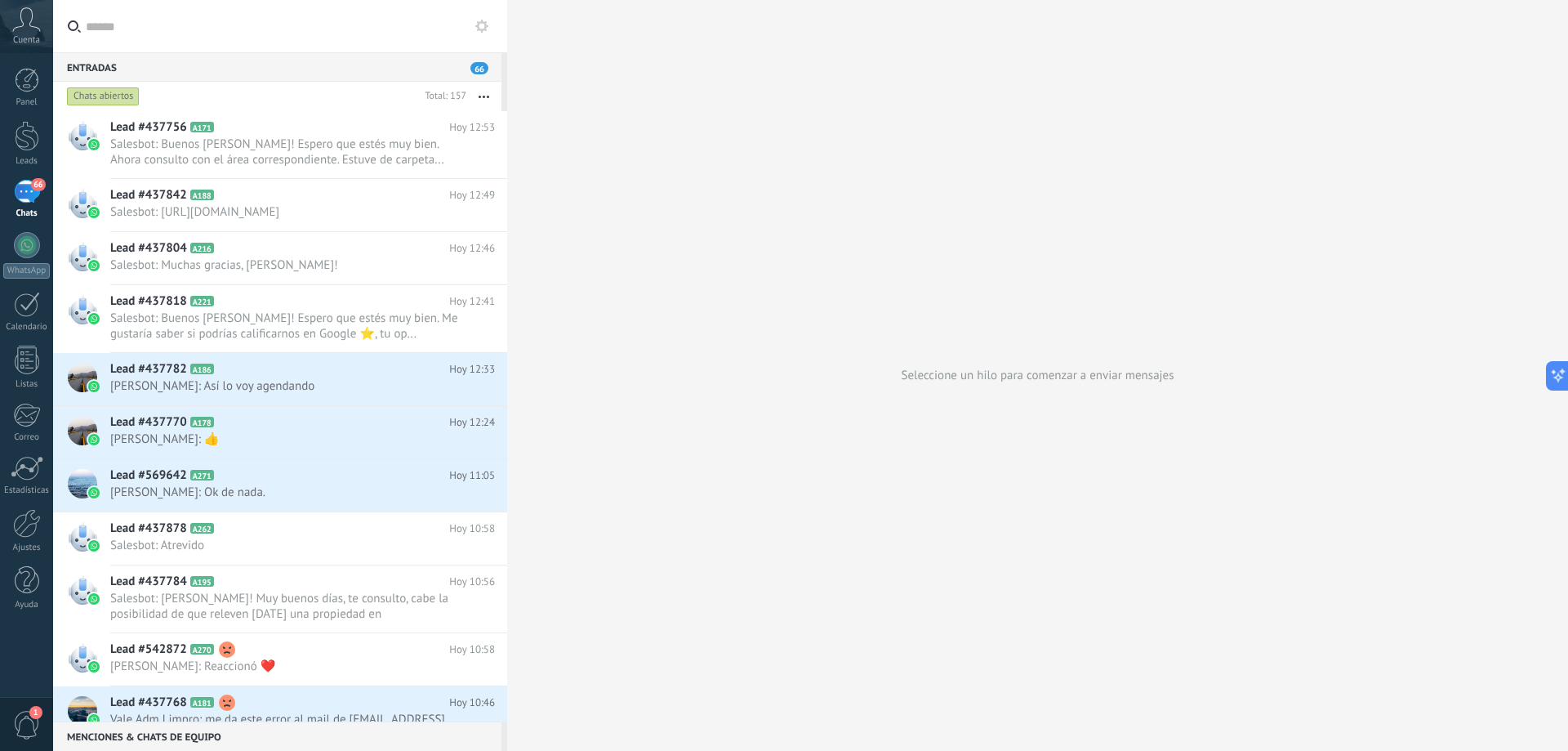
click at [485, 96] on icon "button" at bounding box center [484, 96] width 11 height 3
click at [456, 162] on span "Acciones múltiples" at bounding box center [436, 161] width 98 height 32
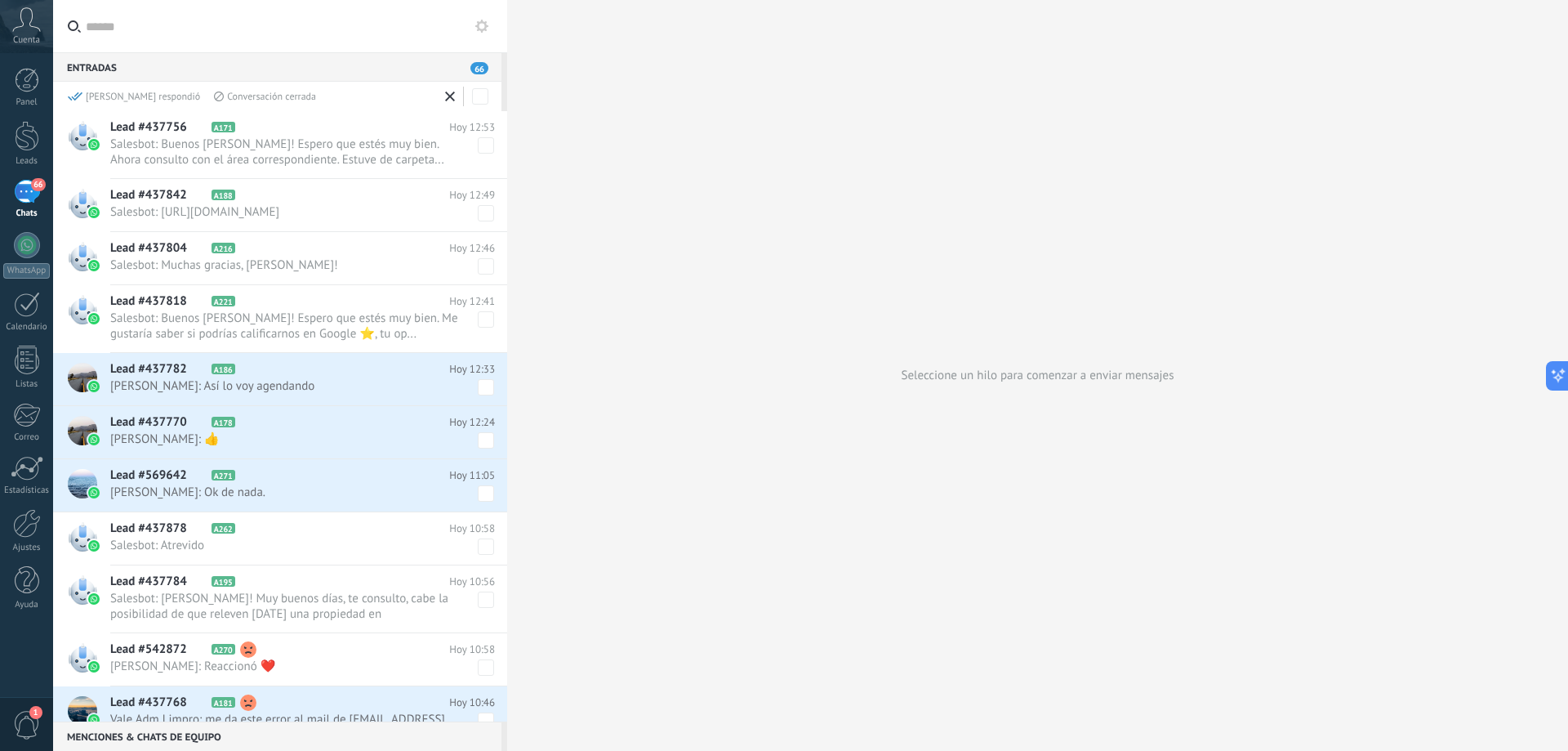
click at [468, 150] on span "Salesbot: Buenos [PERSON_NAME]! Espero que estés muy bien. Ahora consulto con e…" at bounding box center [302, 152] width 385 height 31
click at [484, 145] on span at bounding box center [485, 145] width 17 height 17
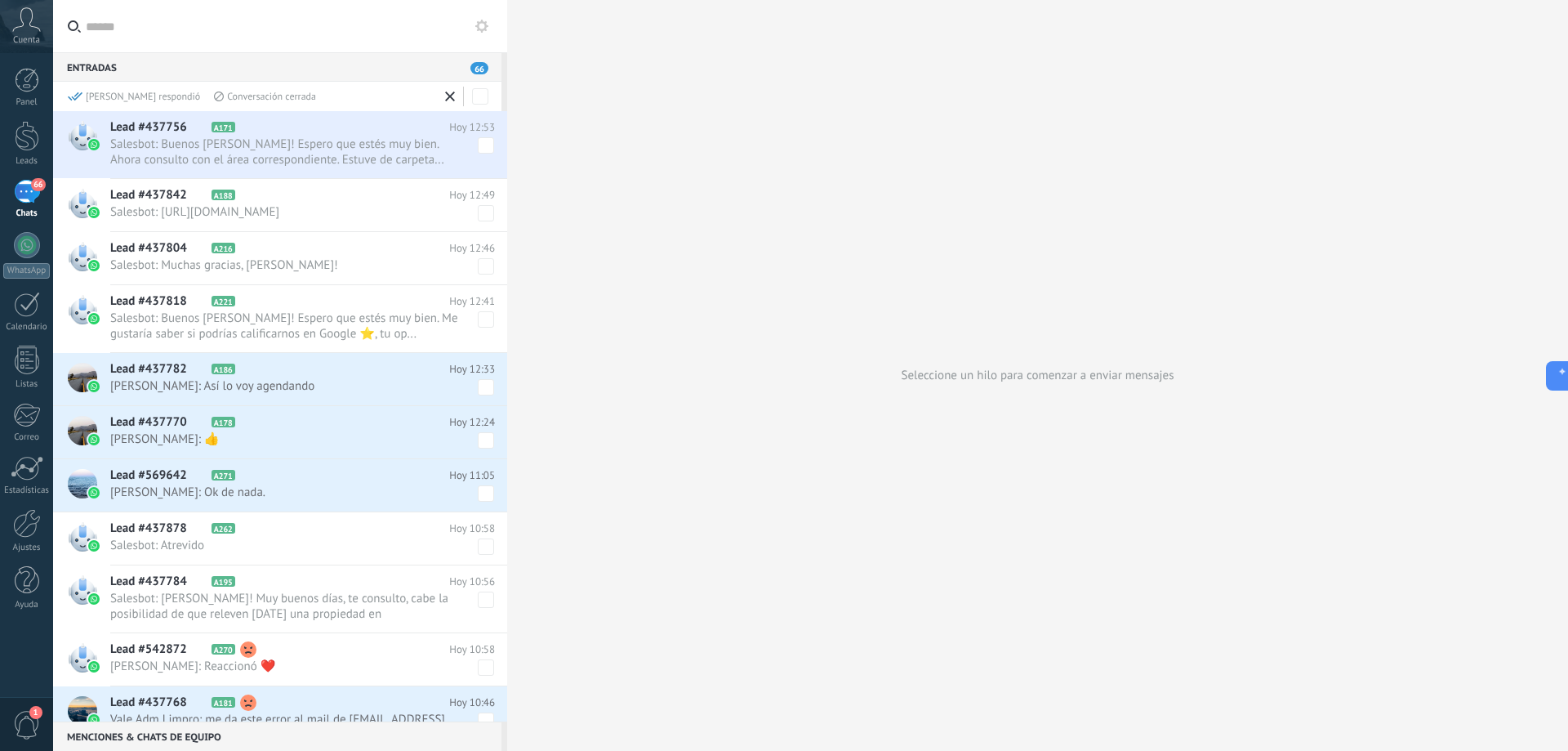
drag, startPoint x: 457, startPoint y: 145, endPoint x: 423, endPoint y: 144, distance: 34.0
click at [423, 144] on span "Salesbot: Buenos [PERSON_NAME]! Espero que estés muy bien. Ahora consulto con e…" at bounding box center [287, 152] width 354 height 31
click at [304, 149] on span "Salesbot: Buenos [PERSON_NAME]! Espero que estés muy bien. Ahora consulto con e…" at bounding box center [287, 152] width 354 height 31
click at [450, 95] on icon at bounding box center [449, 96] width 10 height 10
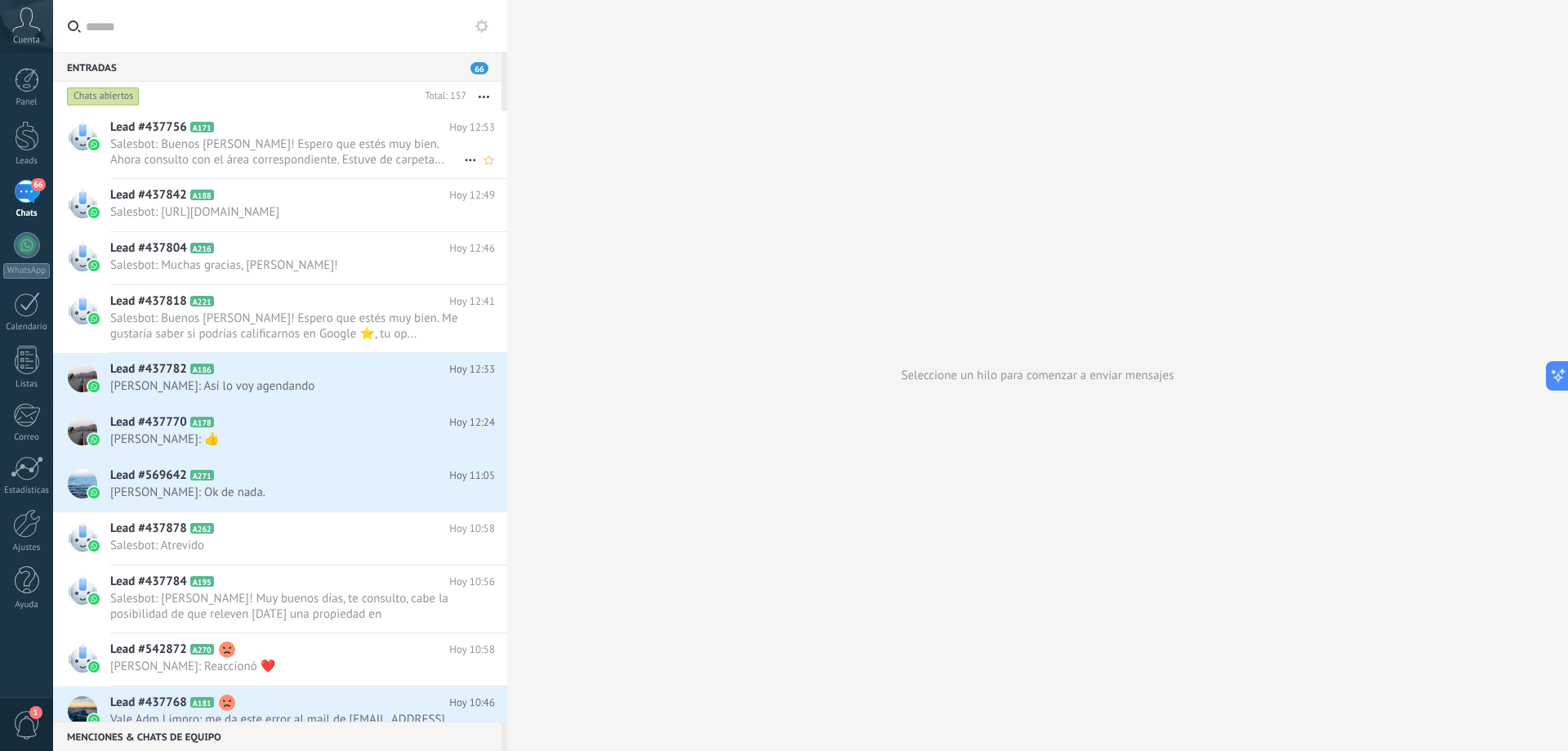
click at [393, 138] on span "Salesbot: Buenos [PERSON_NAME]! Espero que estés muy bien. Ahora consulto con e…" at bounding box center [287, 152] width 354 height 31
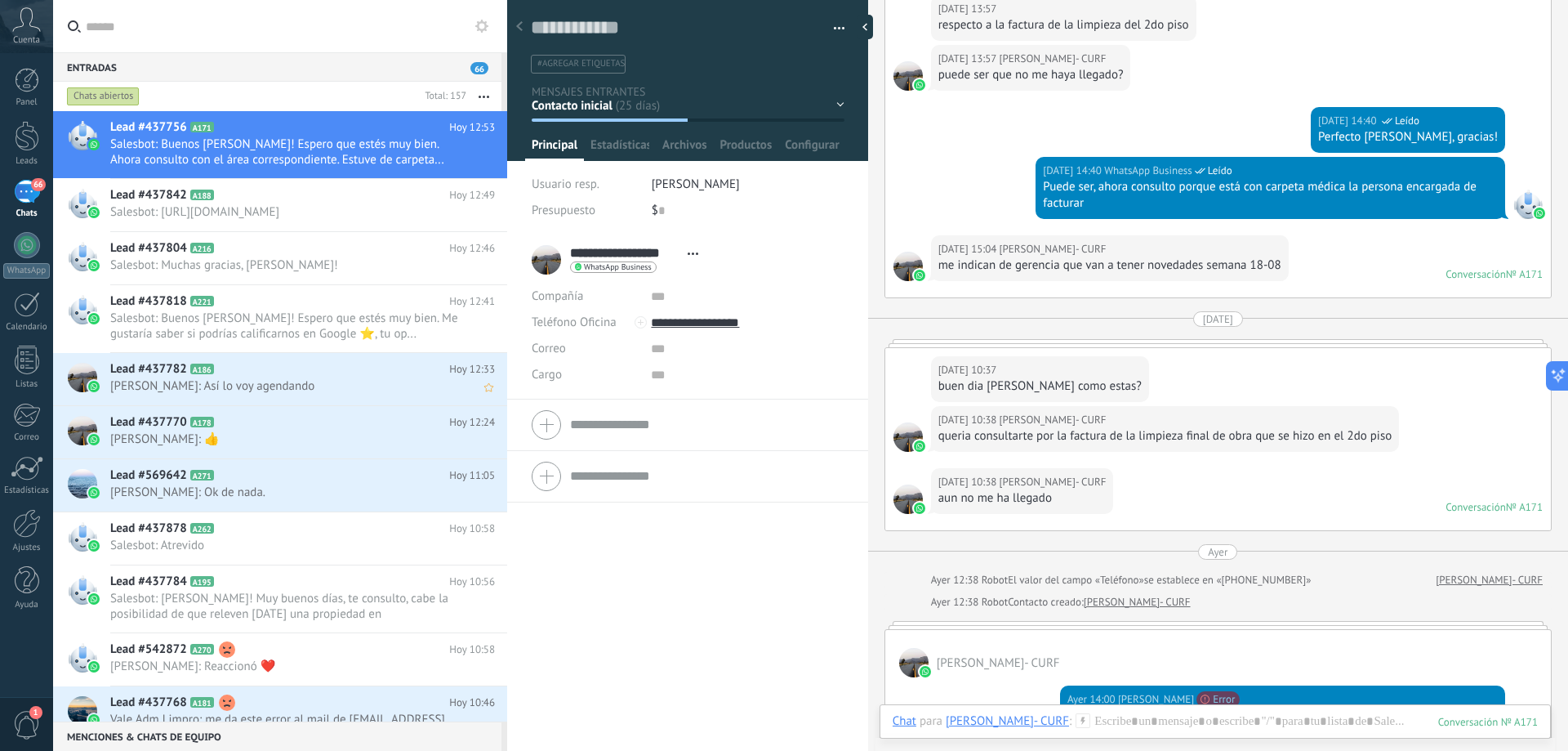
scroll to position [3354, 0]
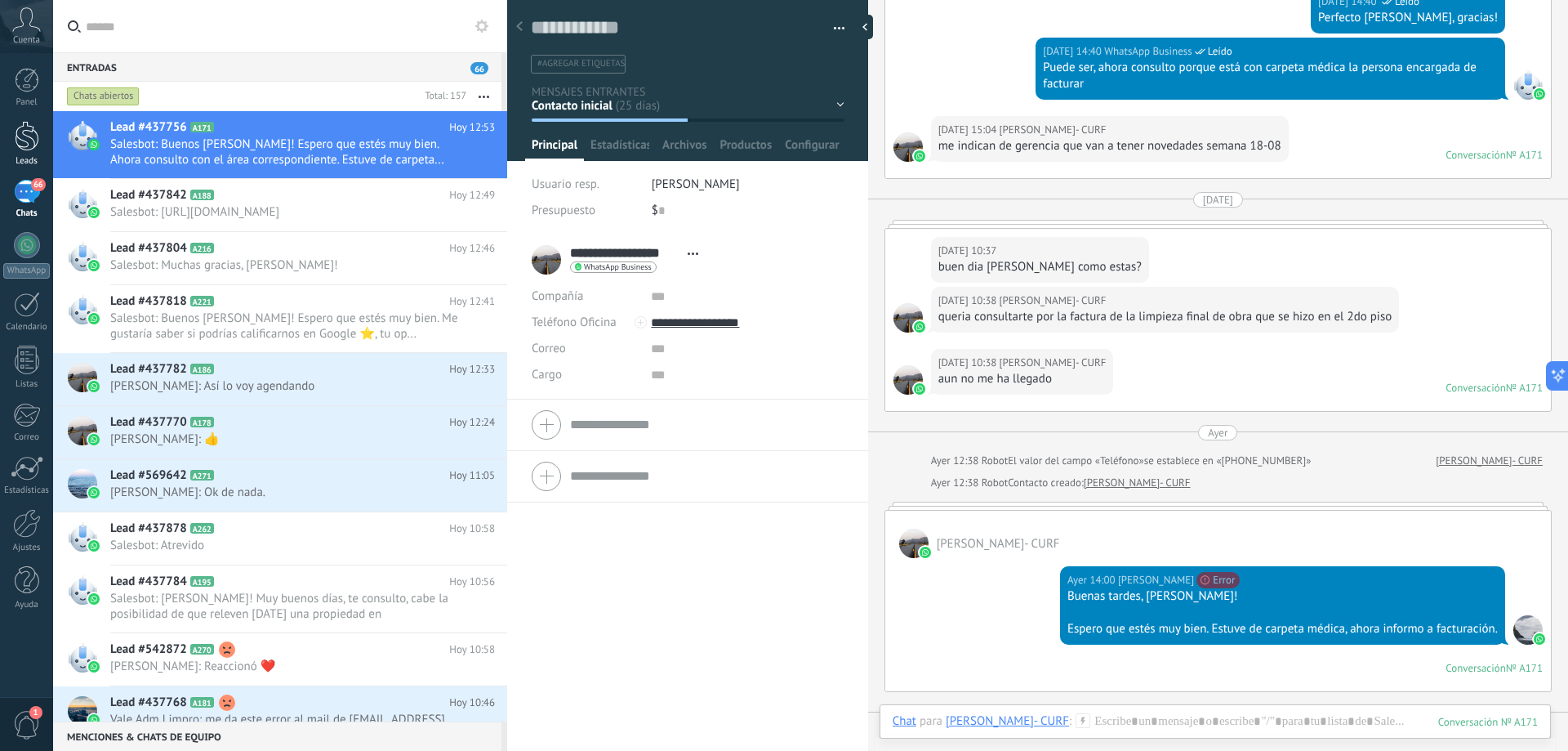
click at [20, 121] on div at bounding box center [27, 136] width 25 height 30
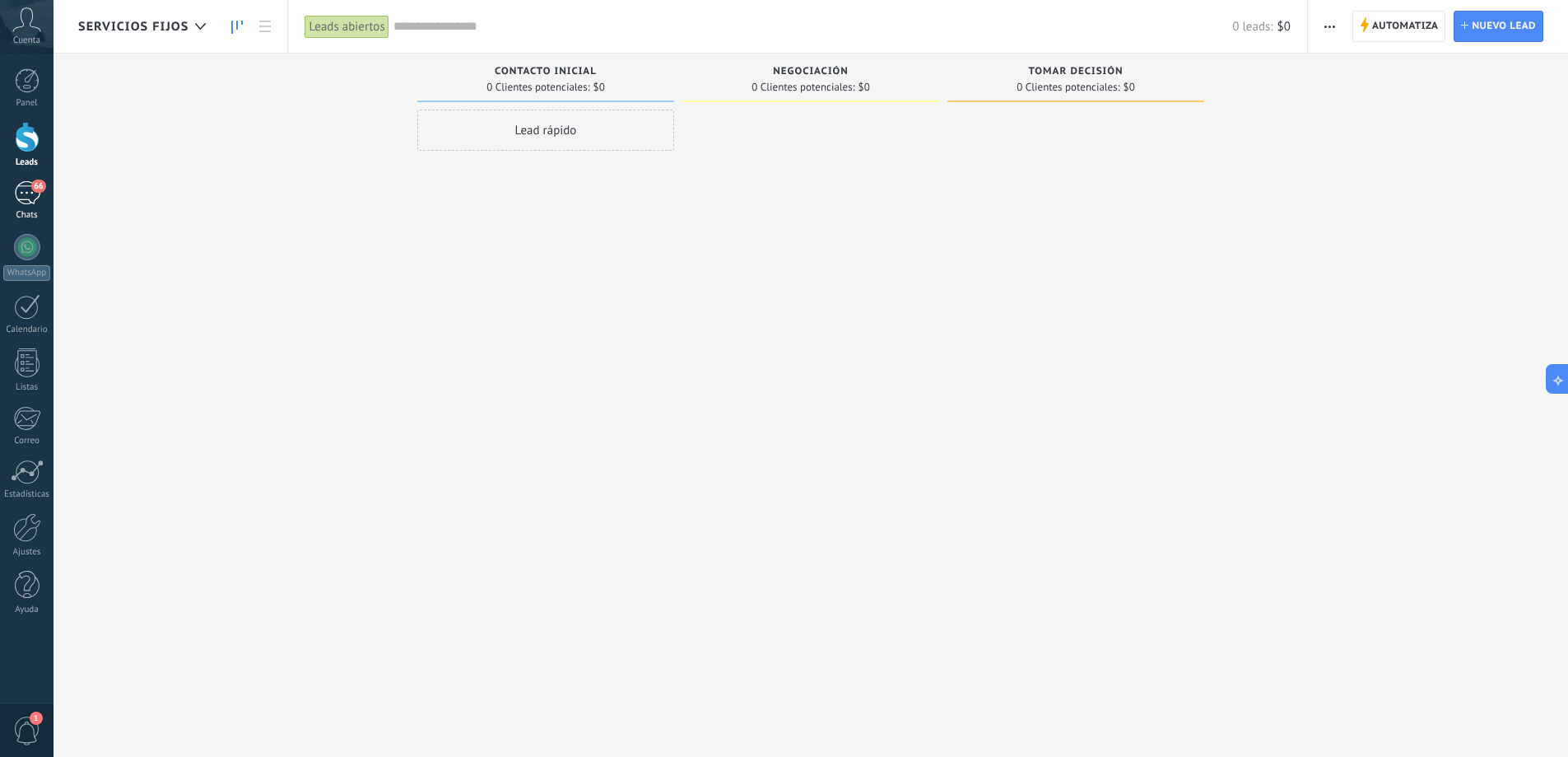
click at [26, 204] on div "66" at bounding box center [27, 193] width 26 height 24
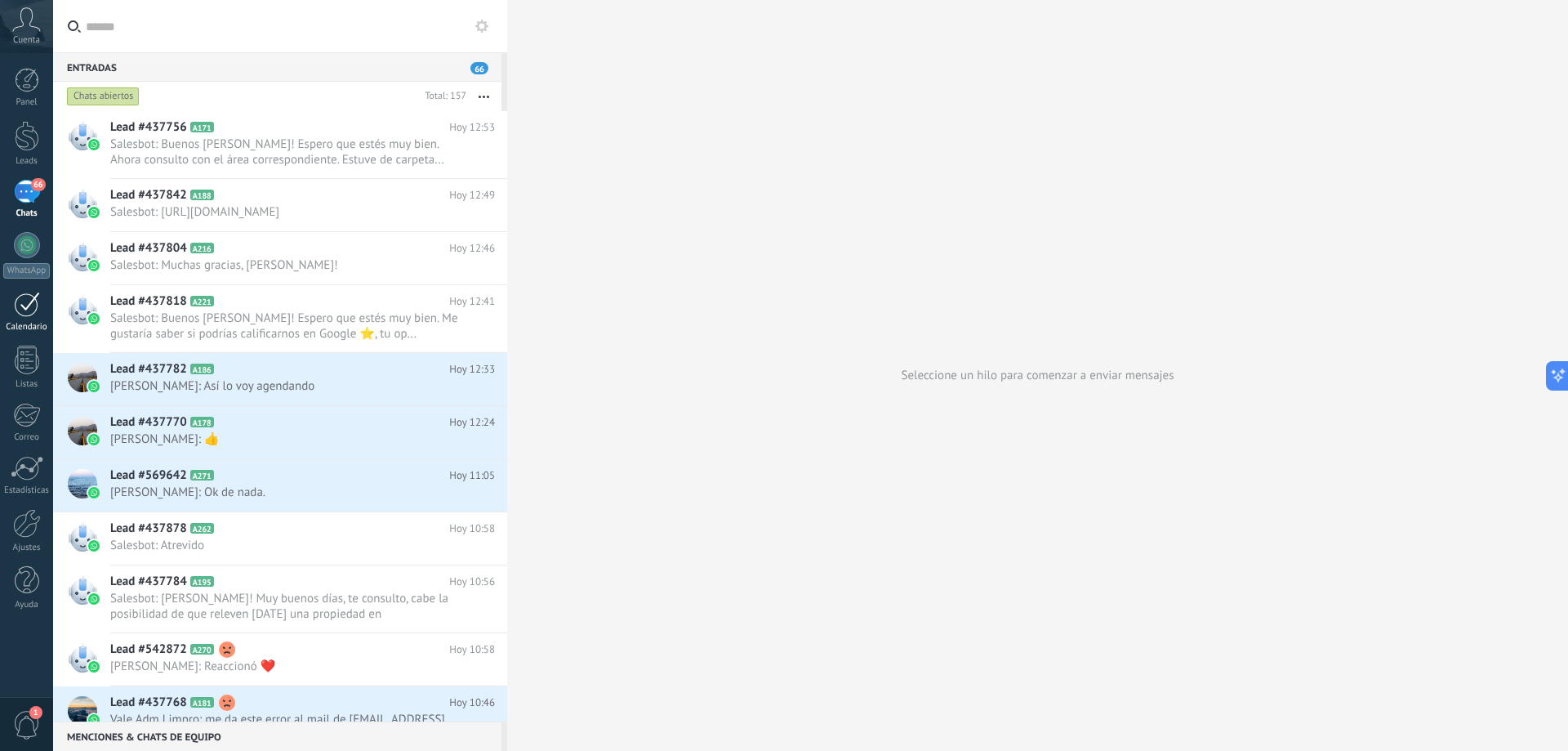
click at [35, 318] on link "Calendario" at bounding box center [26, 312] width 53 height 41
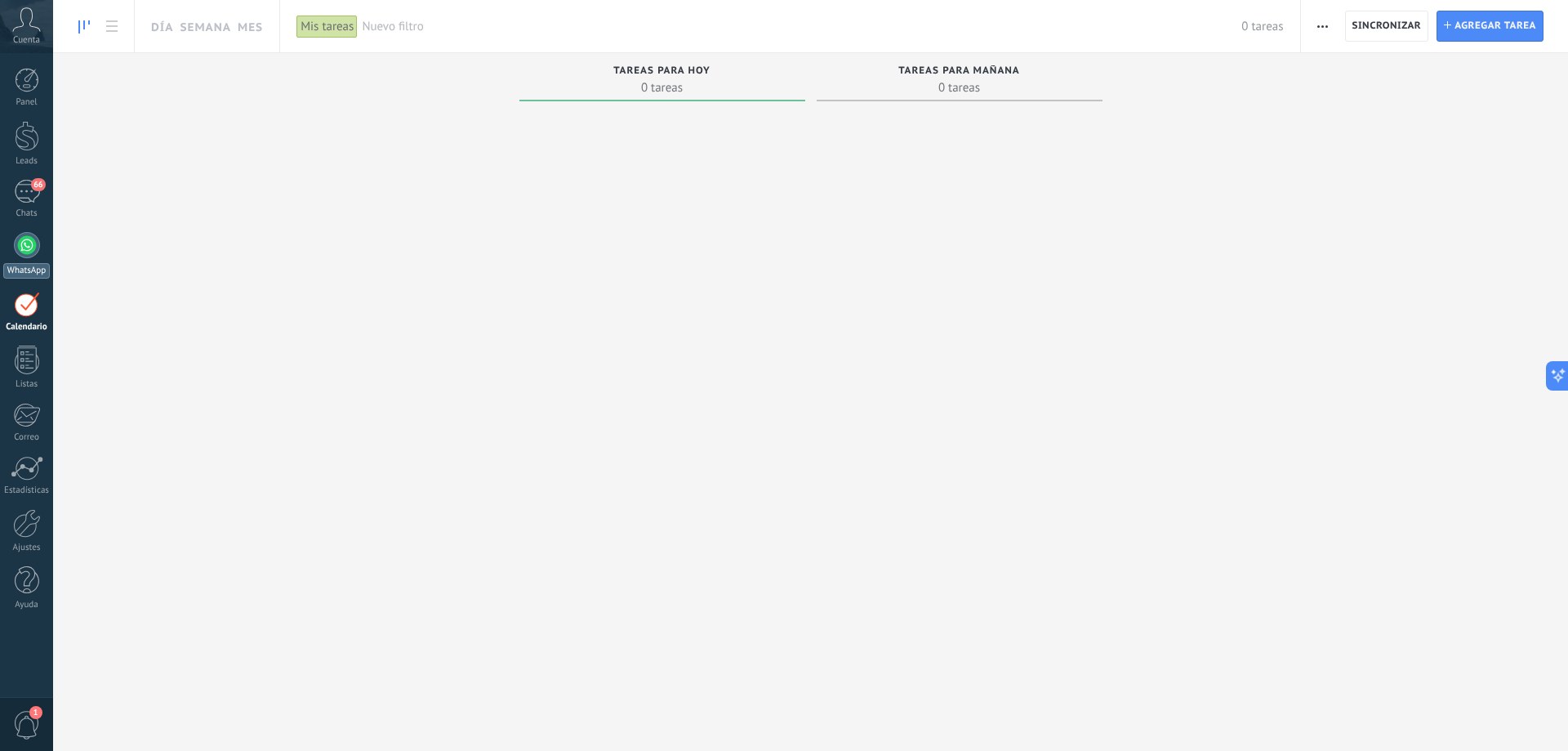
click at [27, 247] on div at bounding box center [27, 245] width 26 height 26
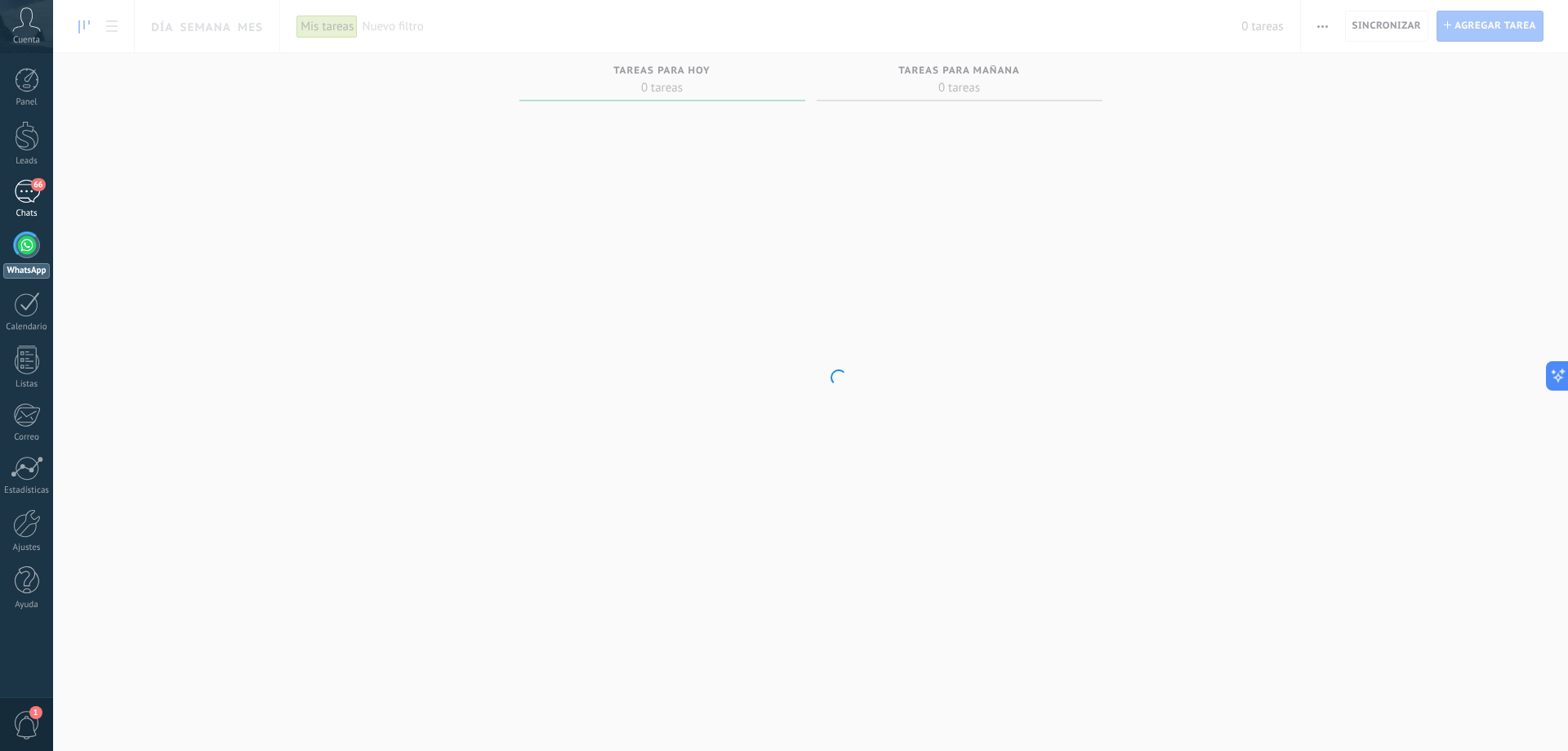
click at [30, 184] on div "66" at bounding box center [27, 191] width 26 height 24
